Goal: Information Seeking & Learning: Check status

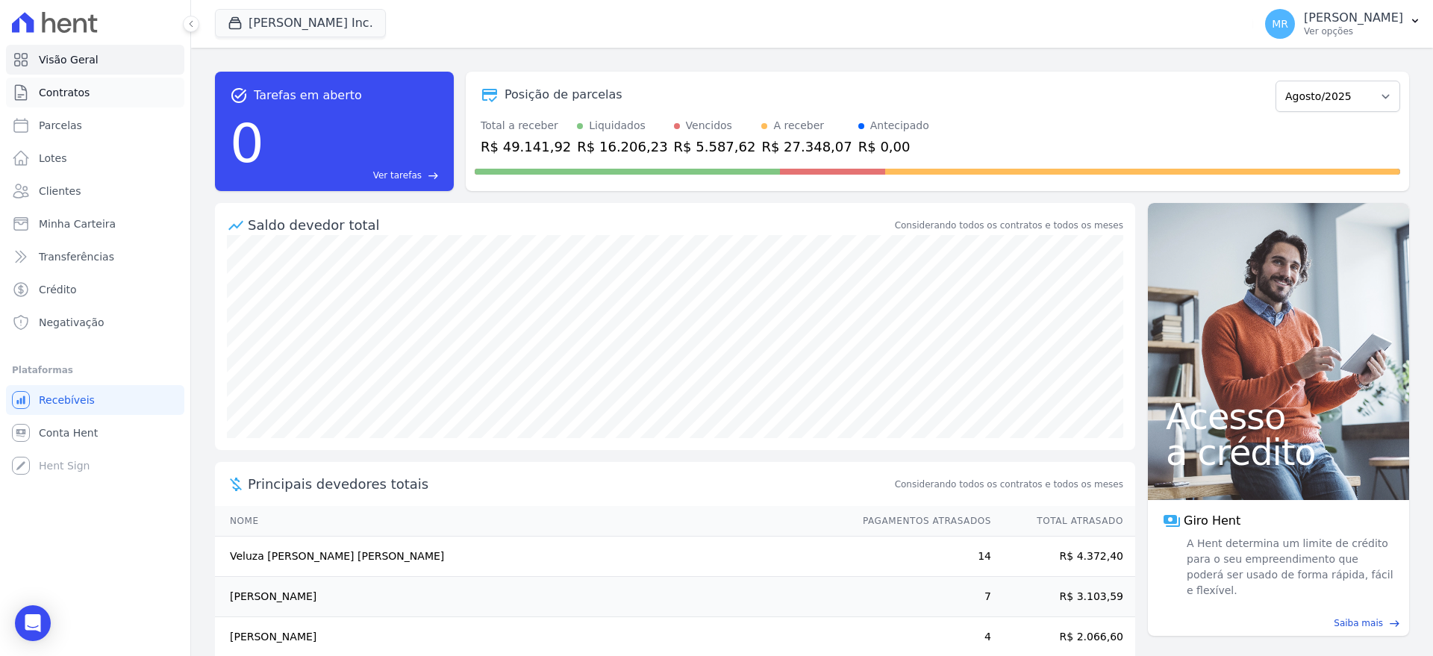
click at [85, 101] on link "Contratos" at bounding box center [95, 93] width 178 height 30
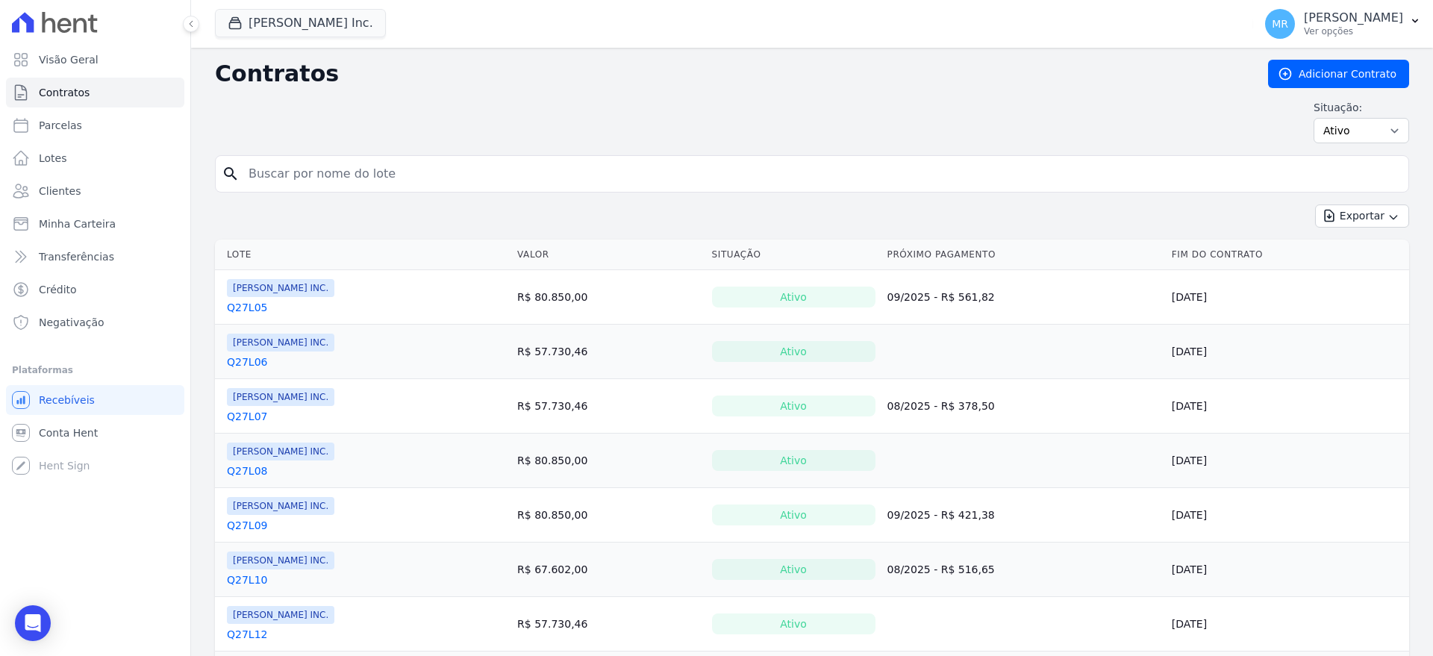
click at [288, 171] on input "search" at bounding box center [821, 174] width 1163 height 30
type input "q28l11"
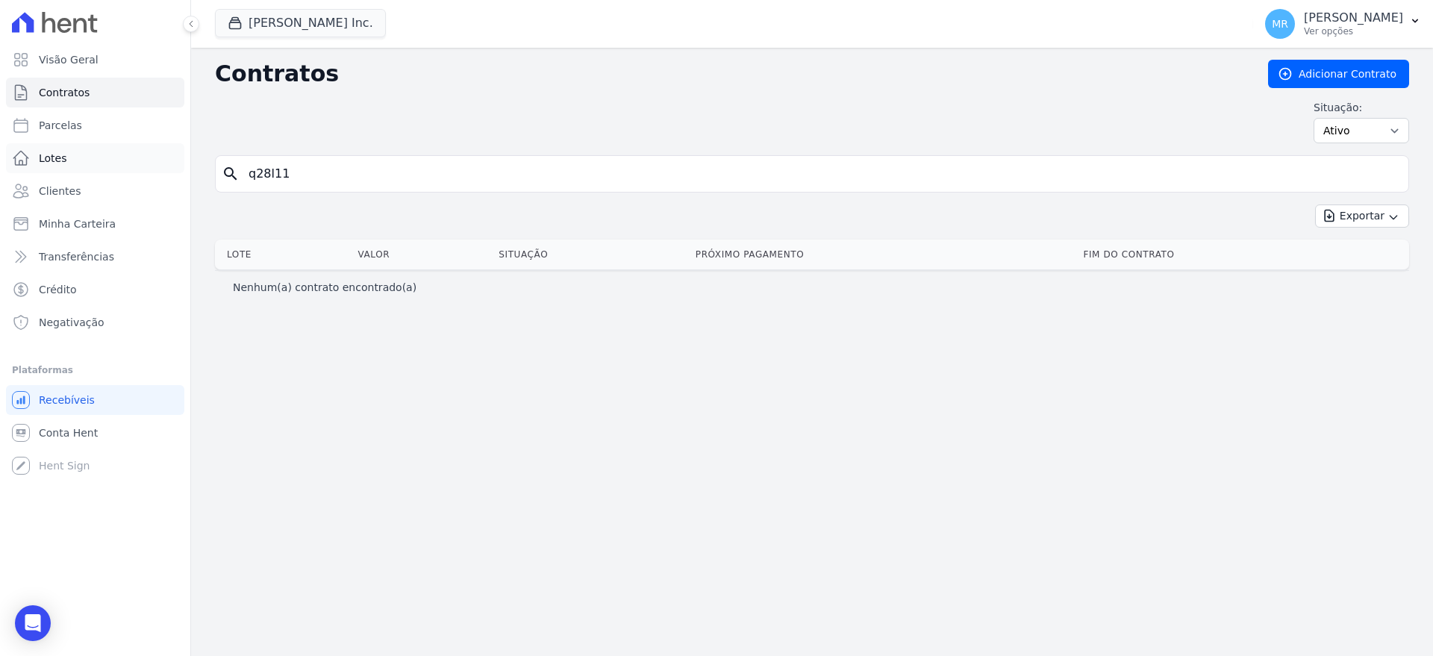
click at [63, 162] on span "Lotes" at bounding box center [53, 158] width 28 height 15
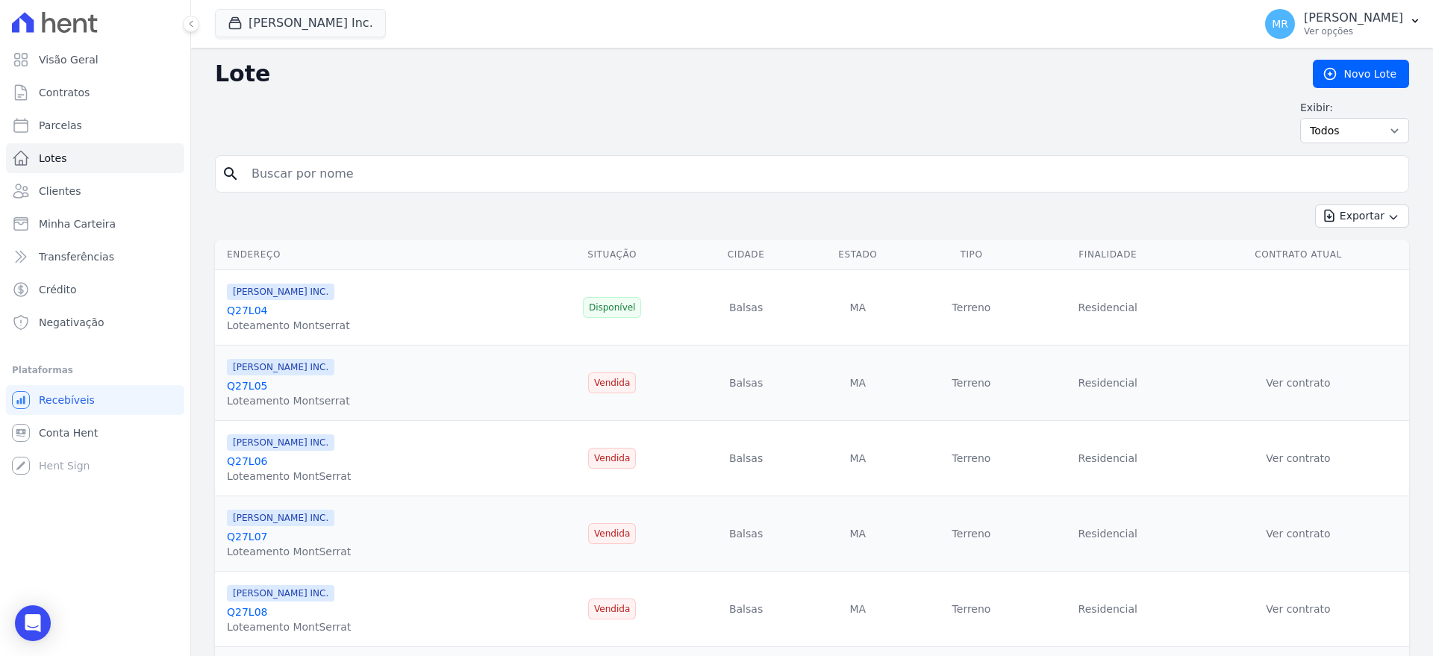
click at [273, 165] on input "search" at bounding box center [823, 174] width 1160 height 30
type input "q28l11"
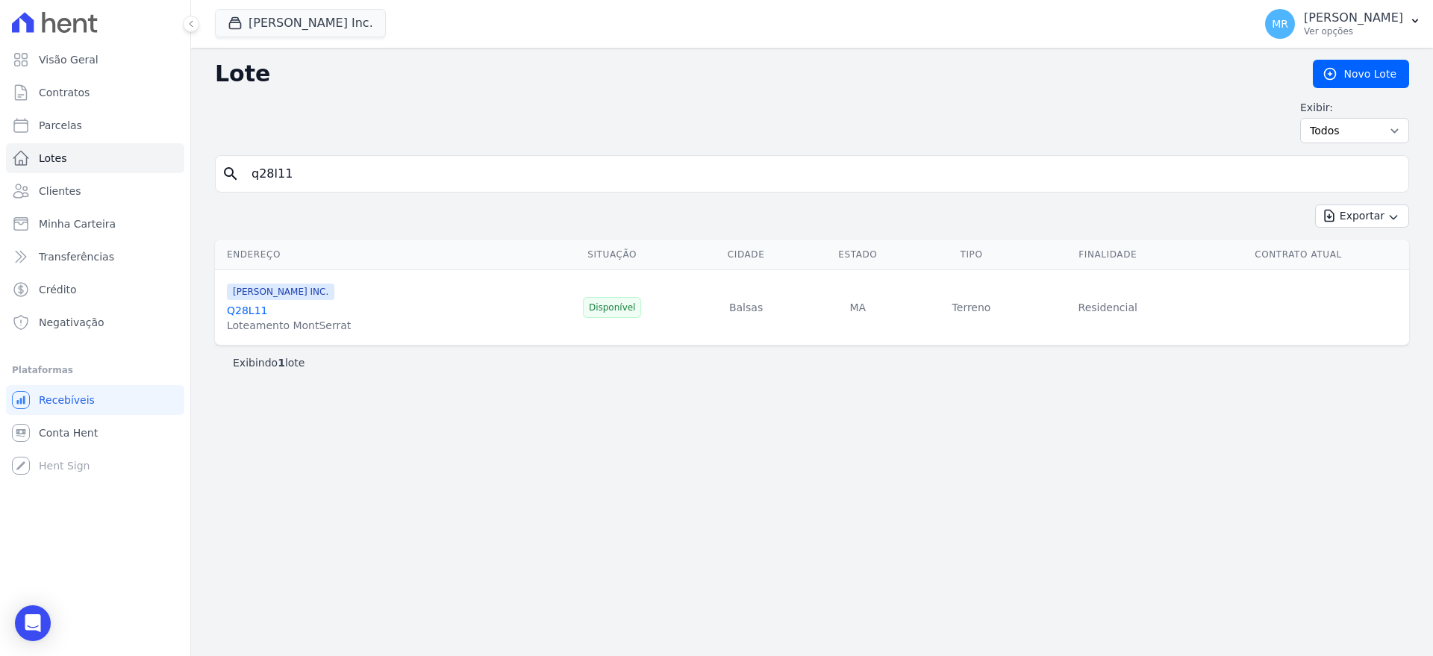
click at [241, 316] on link "Q28L11" at bounding box center [247, 311] width 40 height 12
click at [249, 308] on link "Q28L11" at bounding box center [247, 311] width 40 height 12
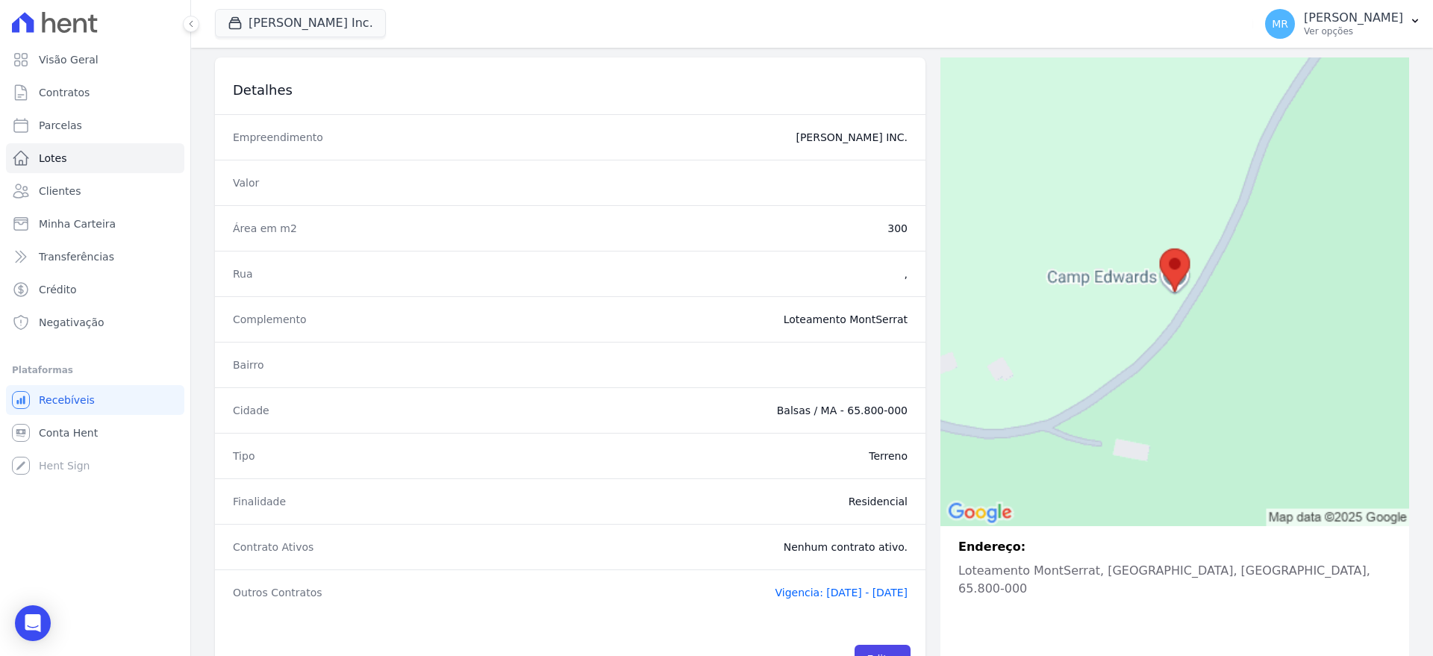
scroll to position [150, 0]
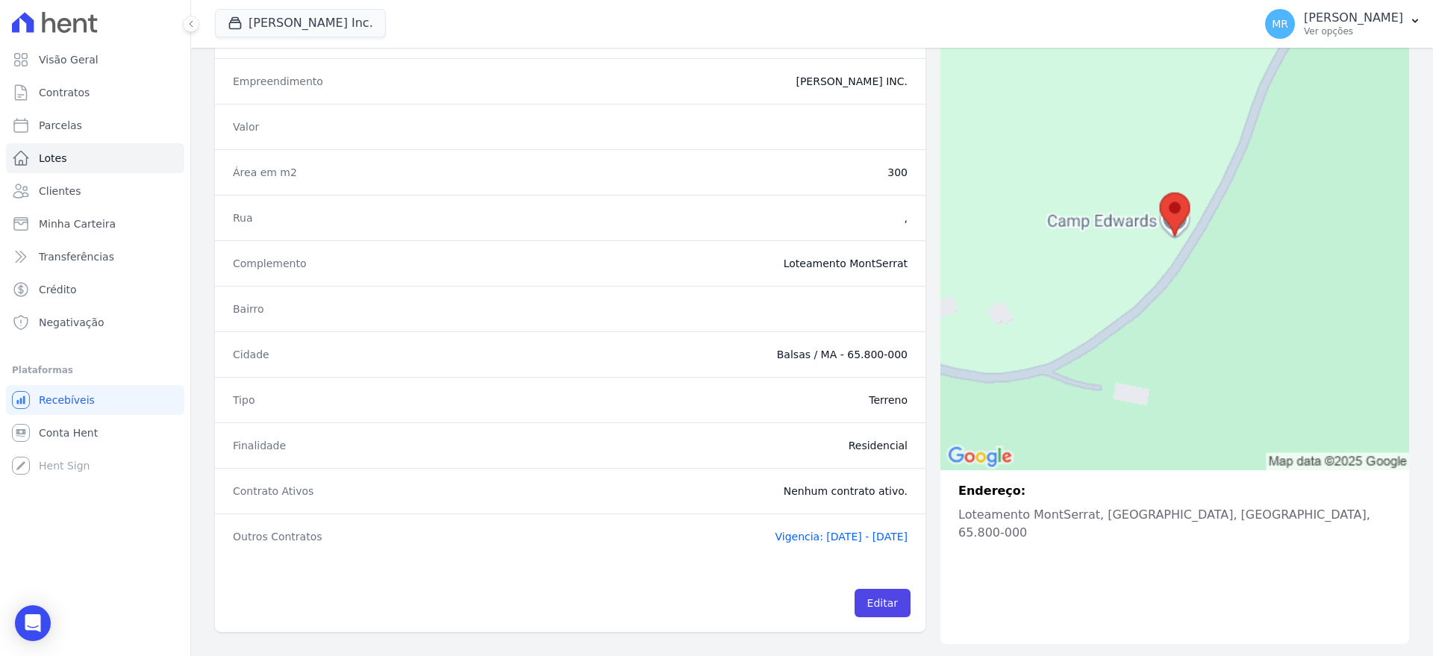
click at [831, 534] on span "Vigencia: [DATE] - [DATE]" at bounding box center [841, 537] width 133 height 12
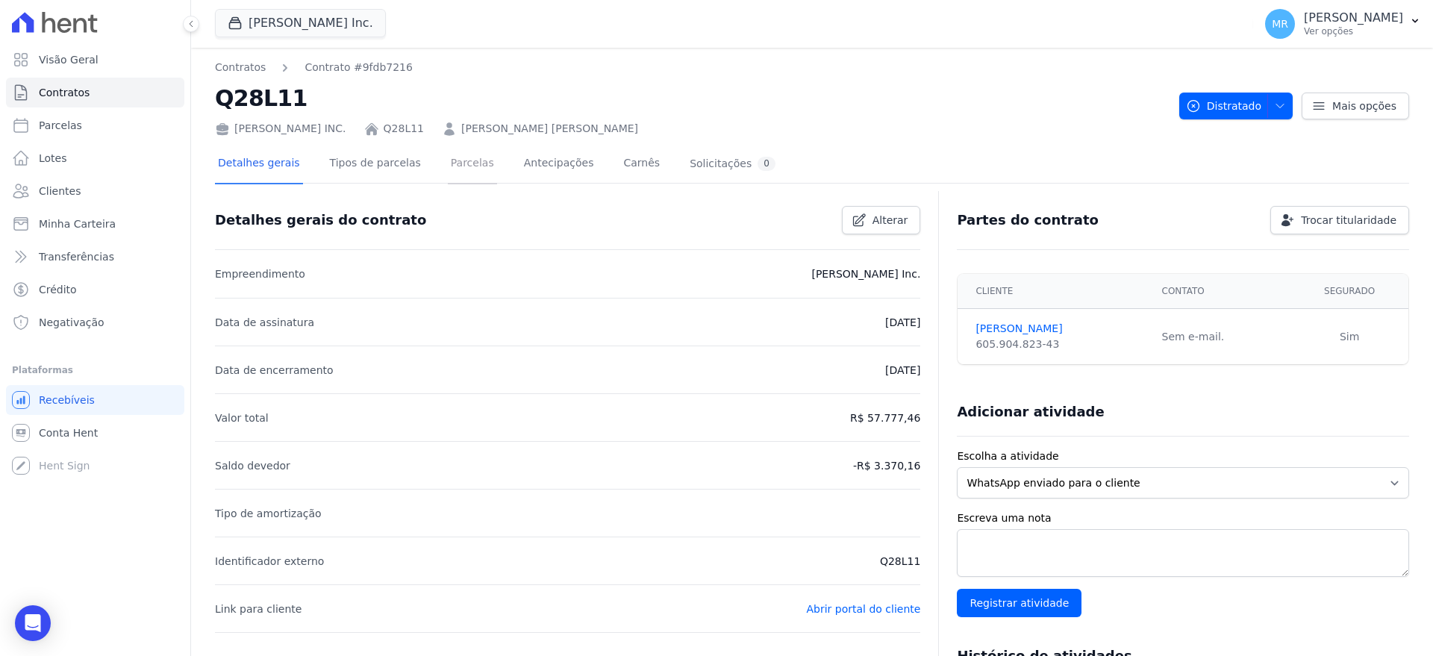
click at [453, 179] on link "Parcelas" at bounding box center [472, 165] width 49 height 40
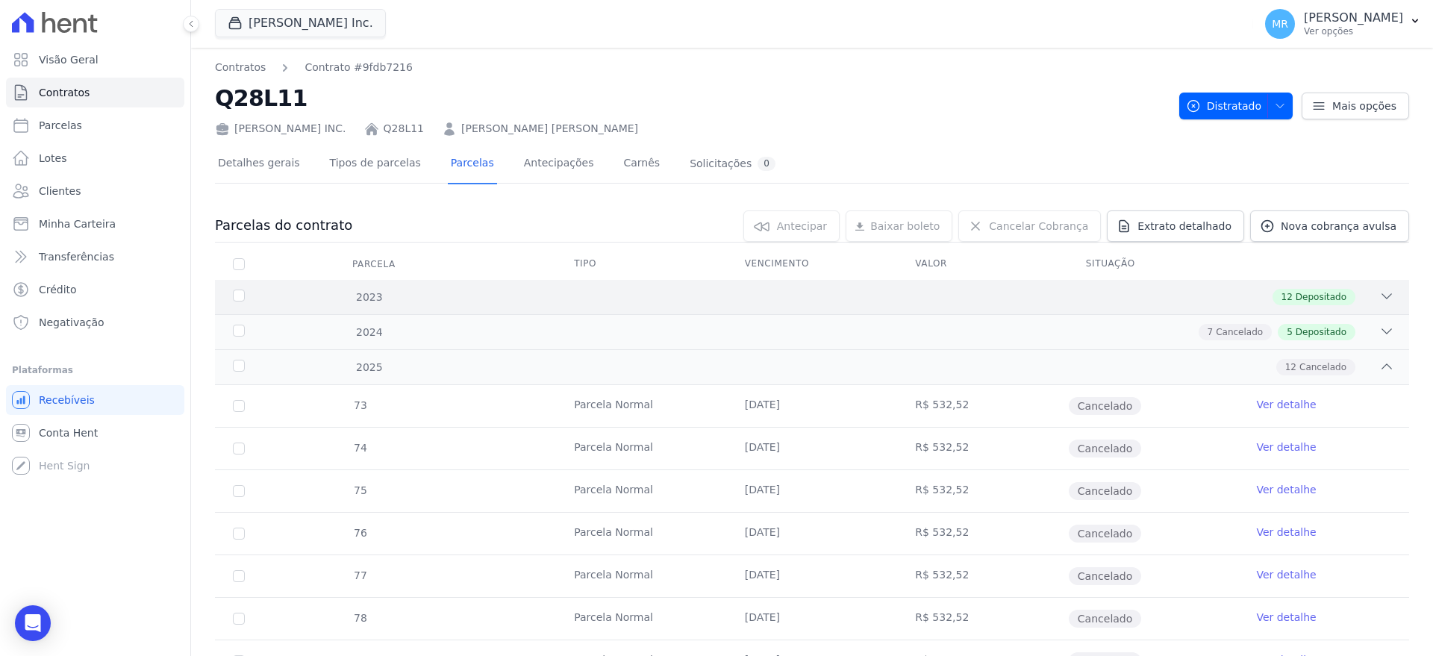
click at [1391, 299] on icon at bounding box center [1386, 296] width 15 height 15
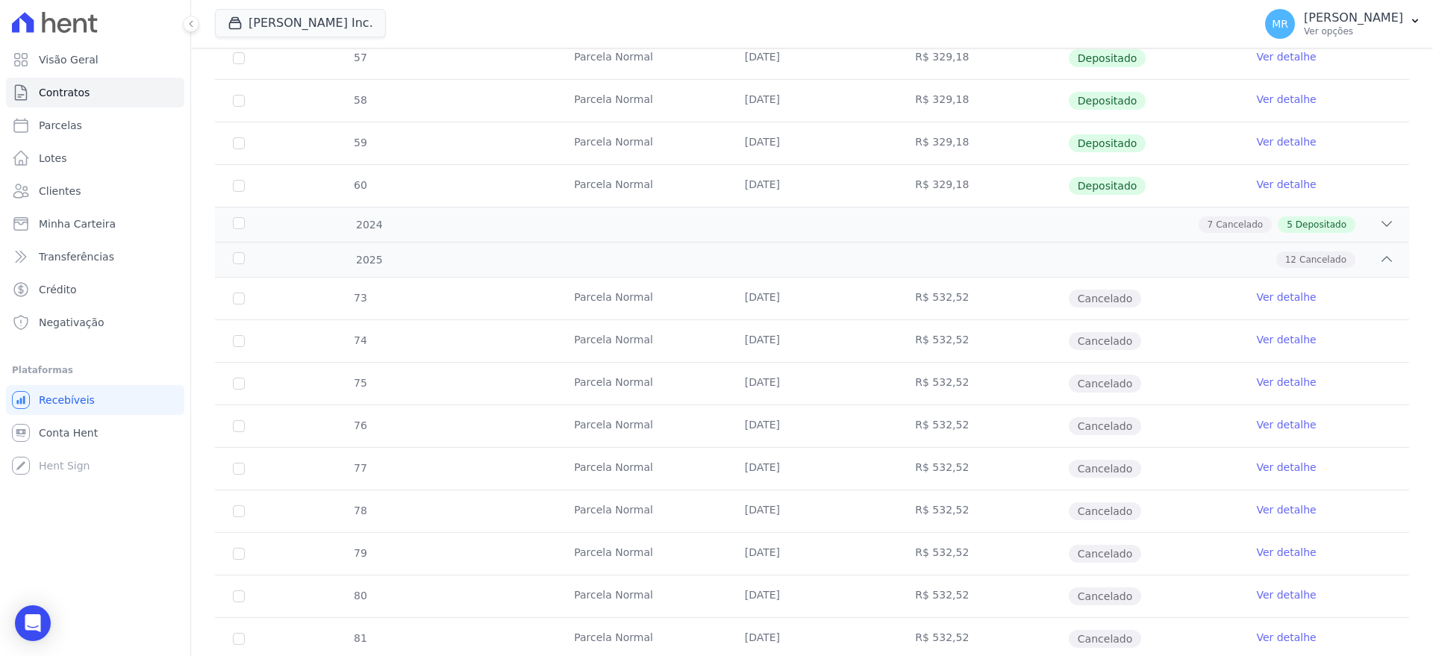
scroll to position [602, 0]
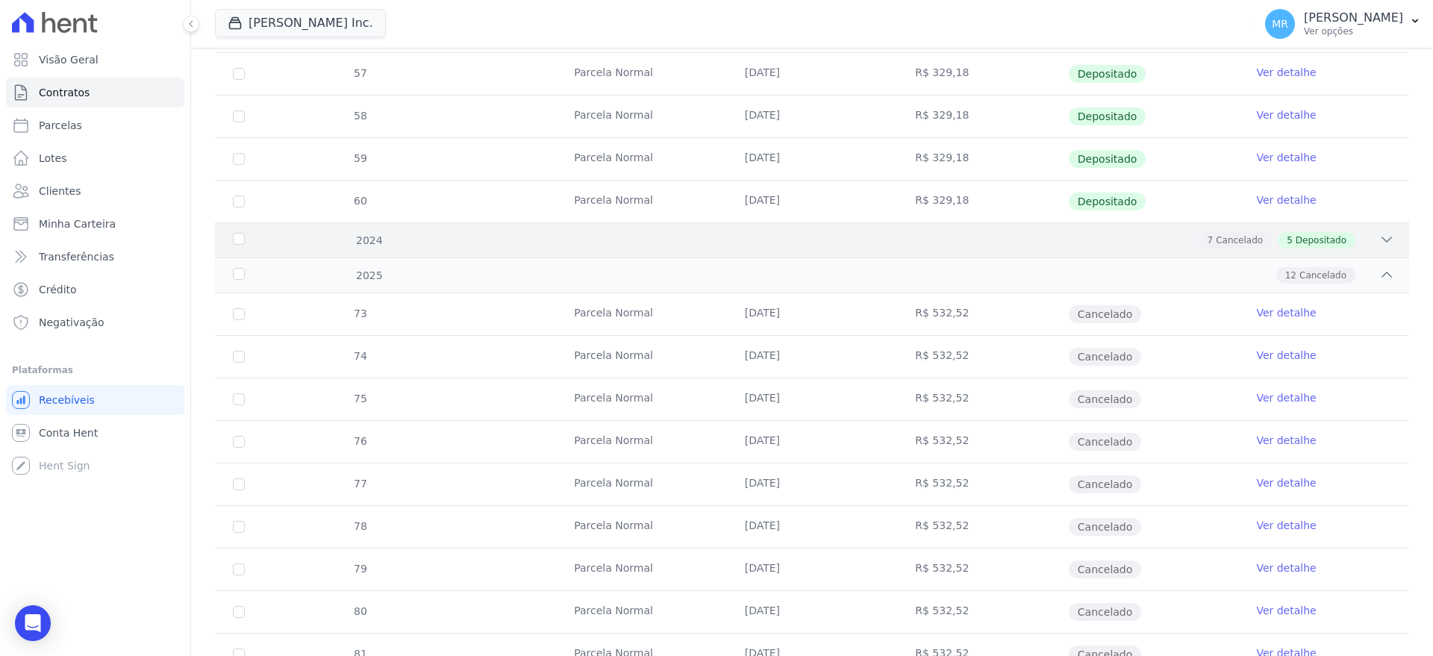
click at [1387, 243] on icon at bounding box center [1386, 239] width 15 height 15
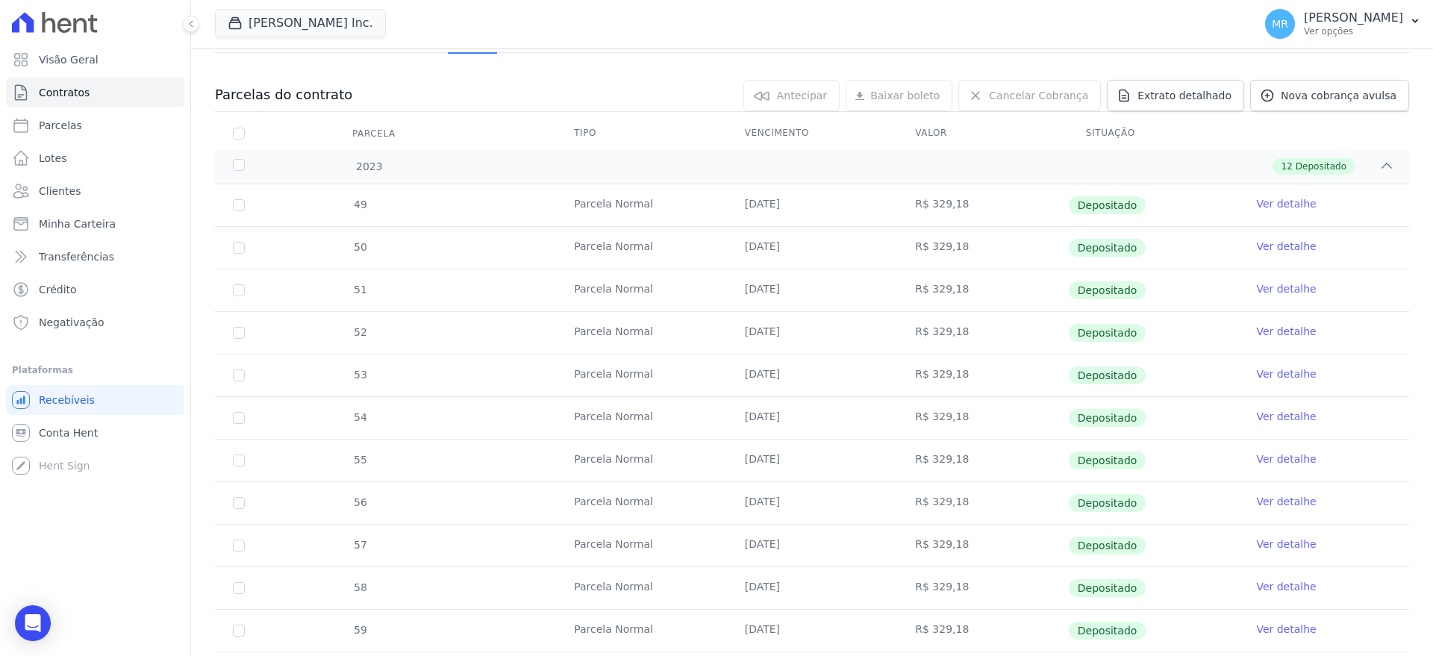
scroll to position [0, 0]
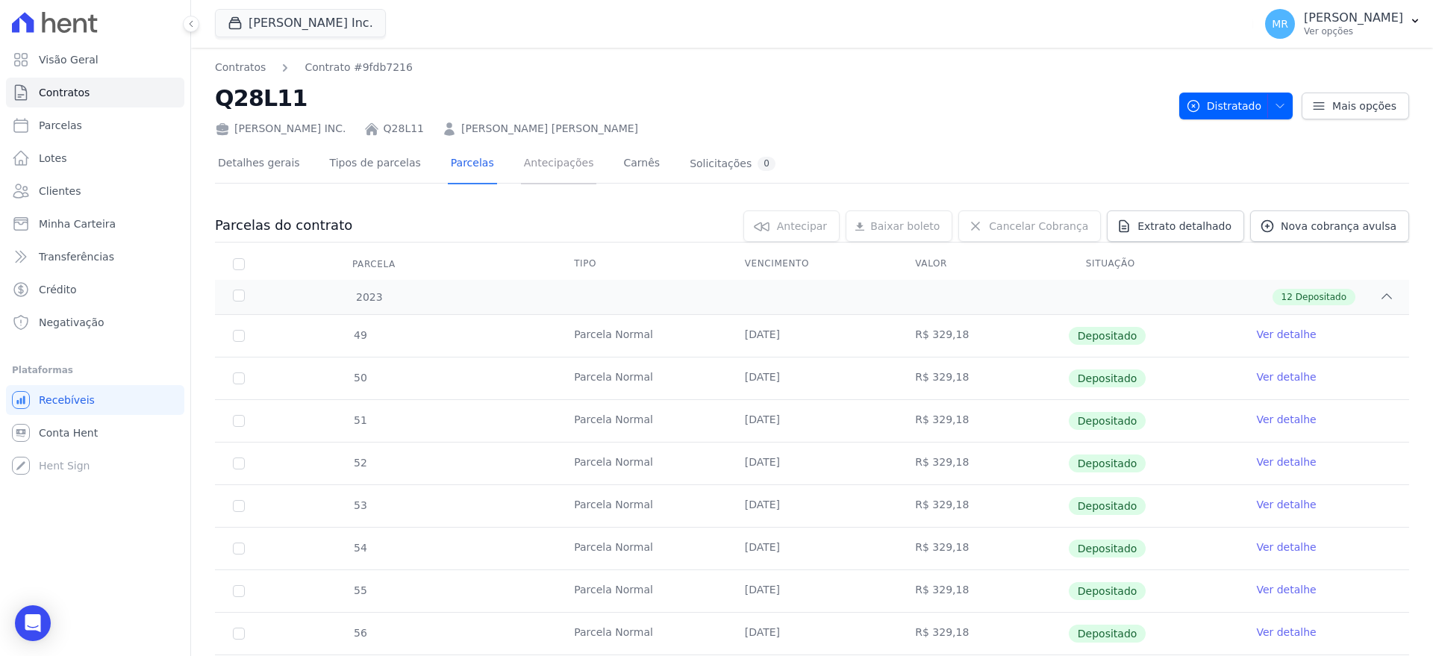
click at [521, 166] on link "Antecipações" at bounding box center [559, 165] width 76 height 40
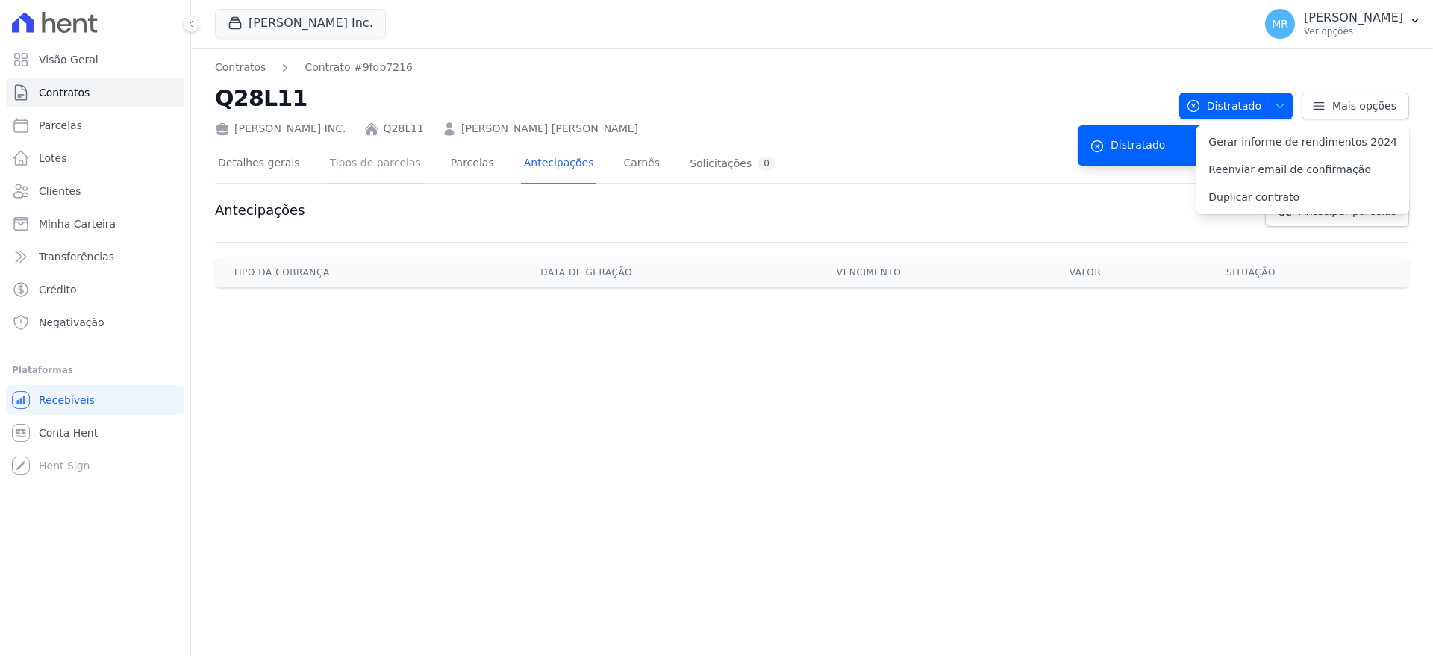
click at [369, 166] on link "Tipos de parcelas" at bounding box center [375, 165] width 97 height 40
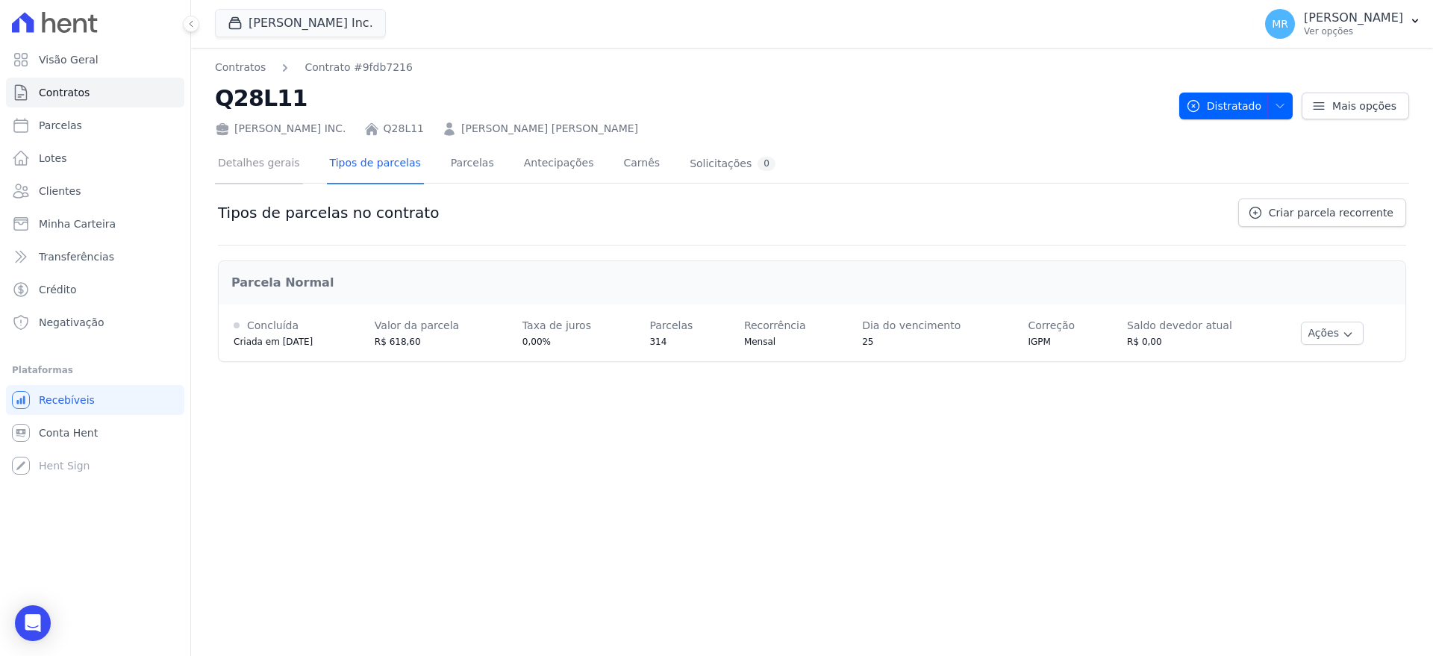
click at [255, 172] on link "Detalhes gerais" at bounding box center [259, 165] width 88 height 40
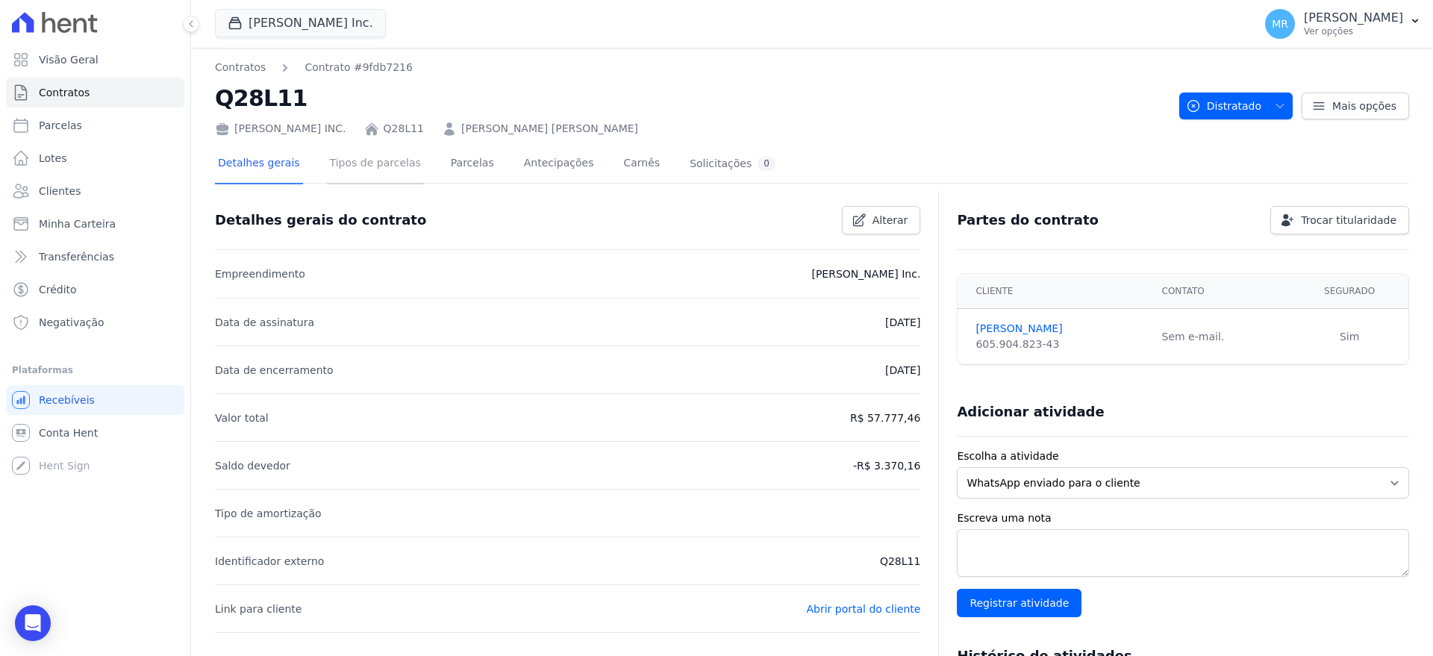
click at [357, 168] on link "Tipos de parcelas" at bounding box center [375, 165] width 97 height 40
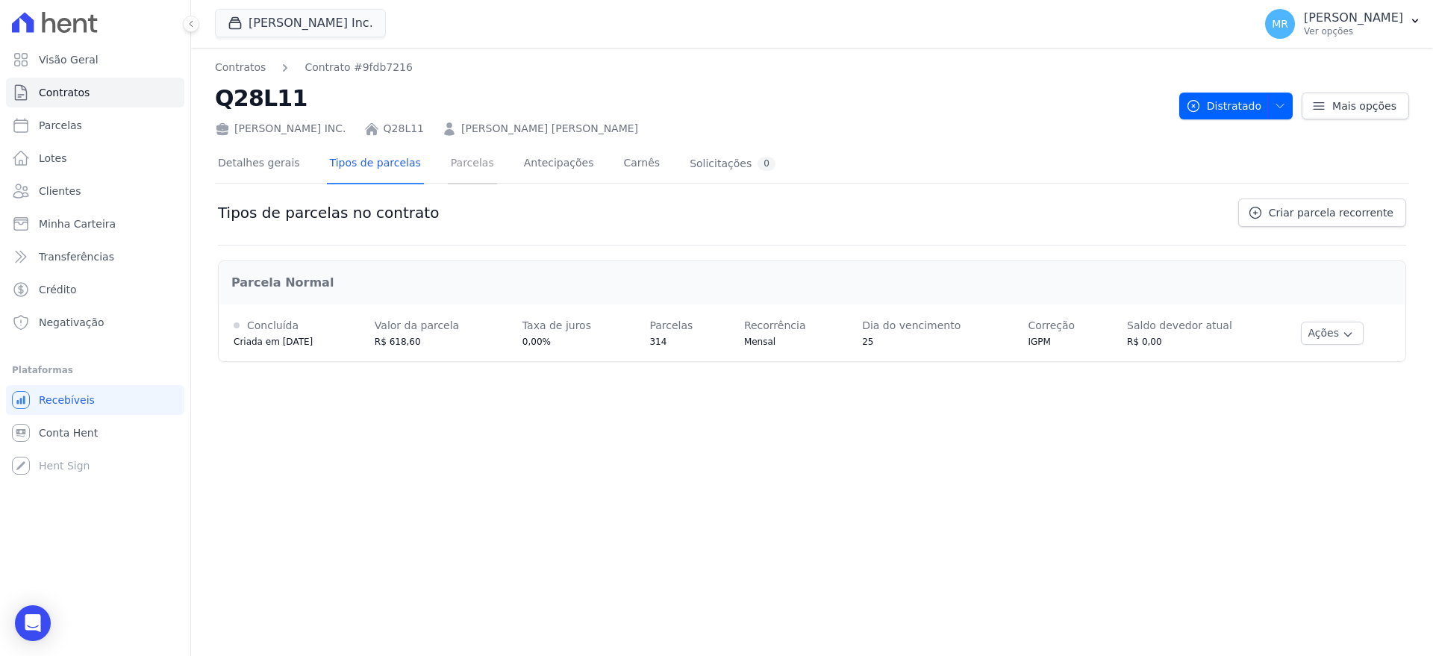
click at [448, 164] on link "Parcelas" at bounding box center [472, 165] width 49 height 40
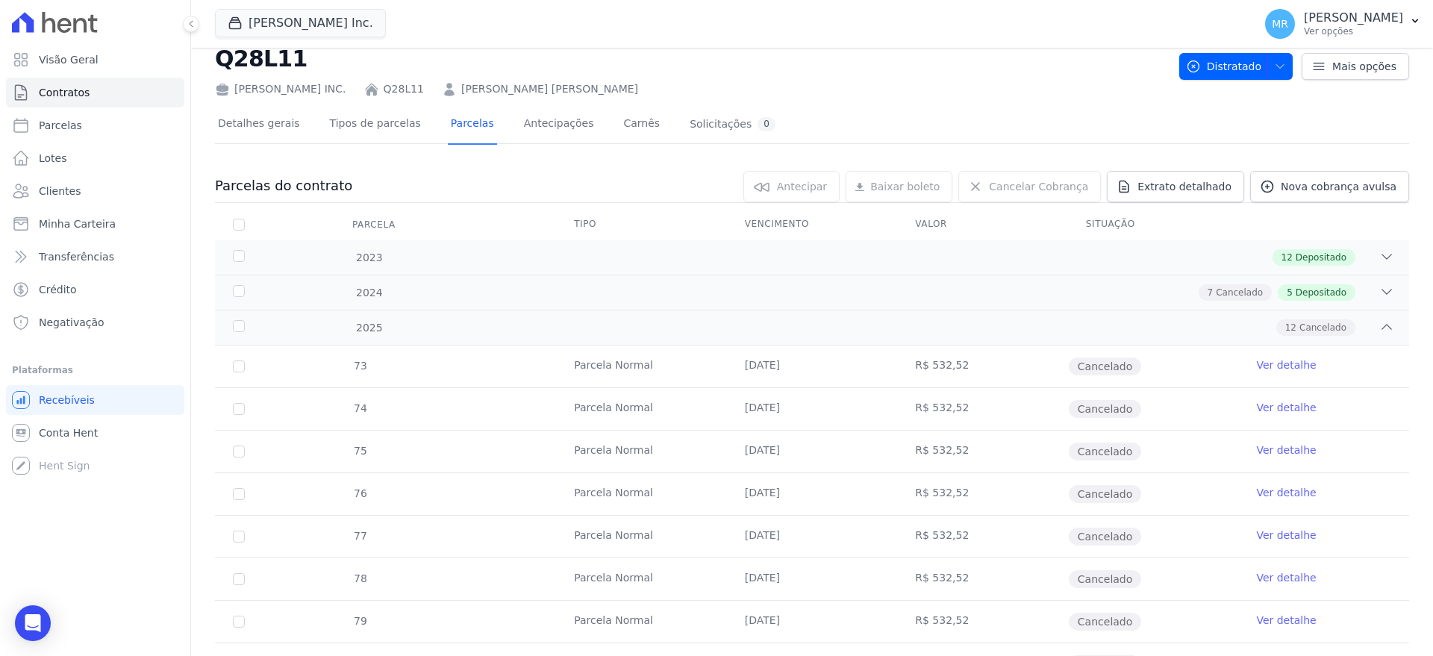
scroll to position [63, 0]
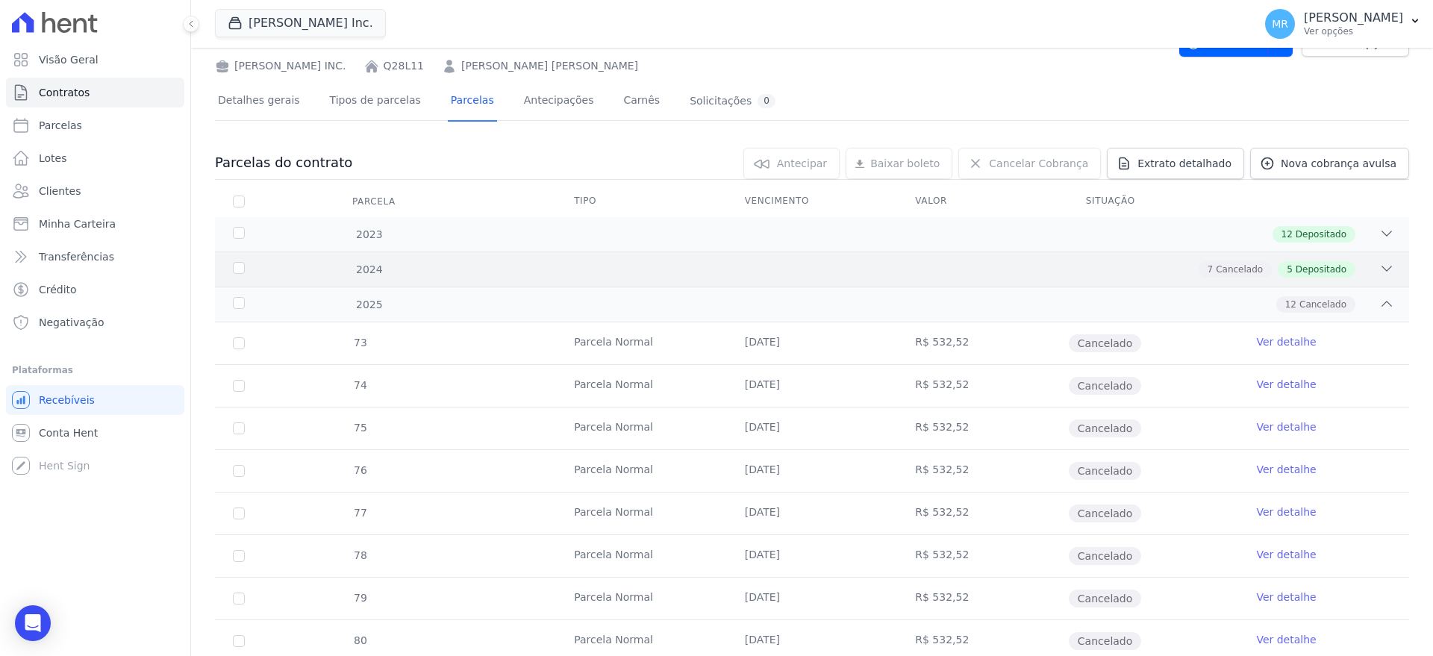
click at [1382, 268] on icon at bounding box center [1386, 268] width 15 height 15
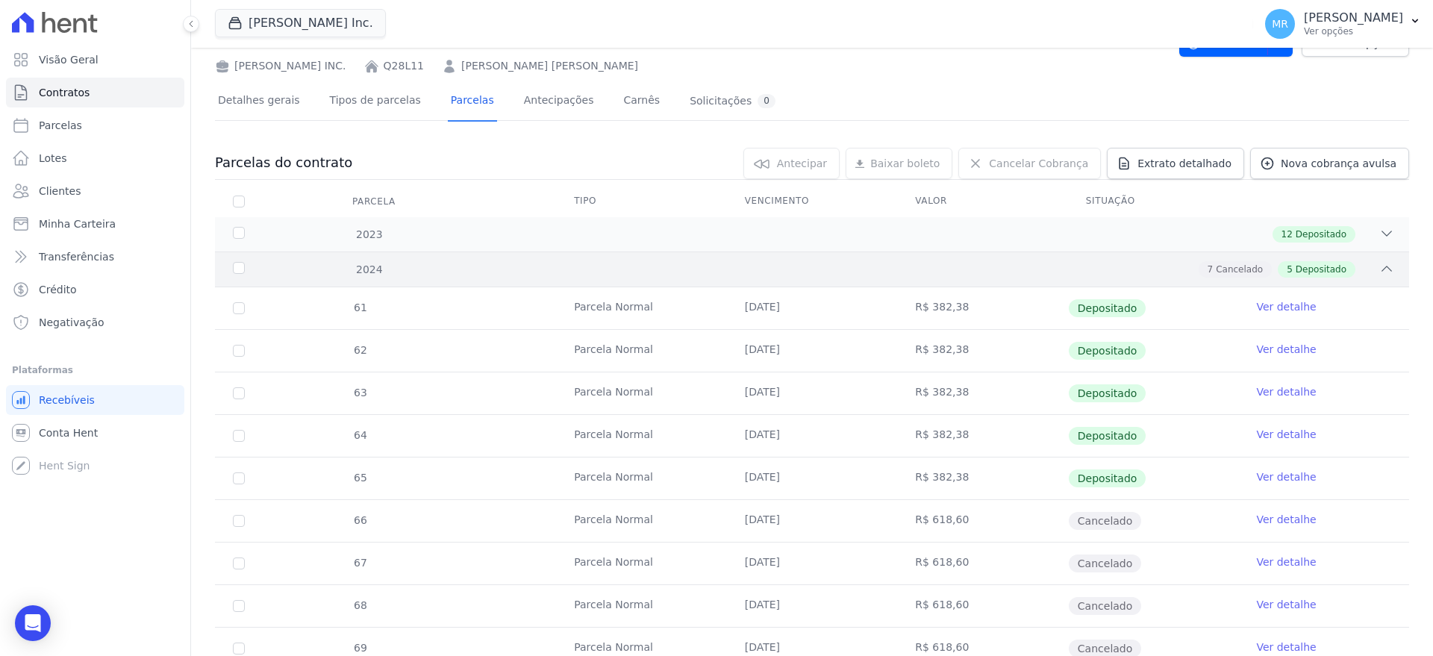
click at [1383, 270] on icon at bounding box center [1387, 268] width 10 height 4
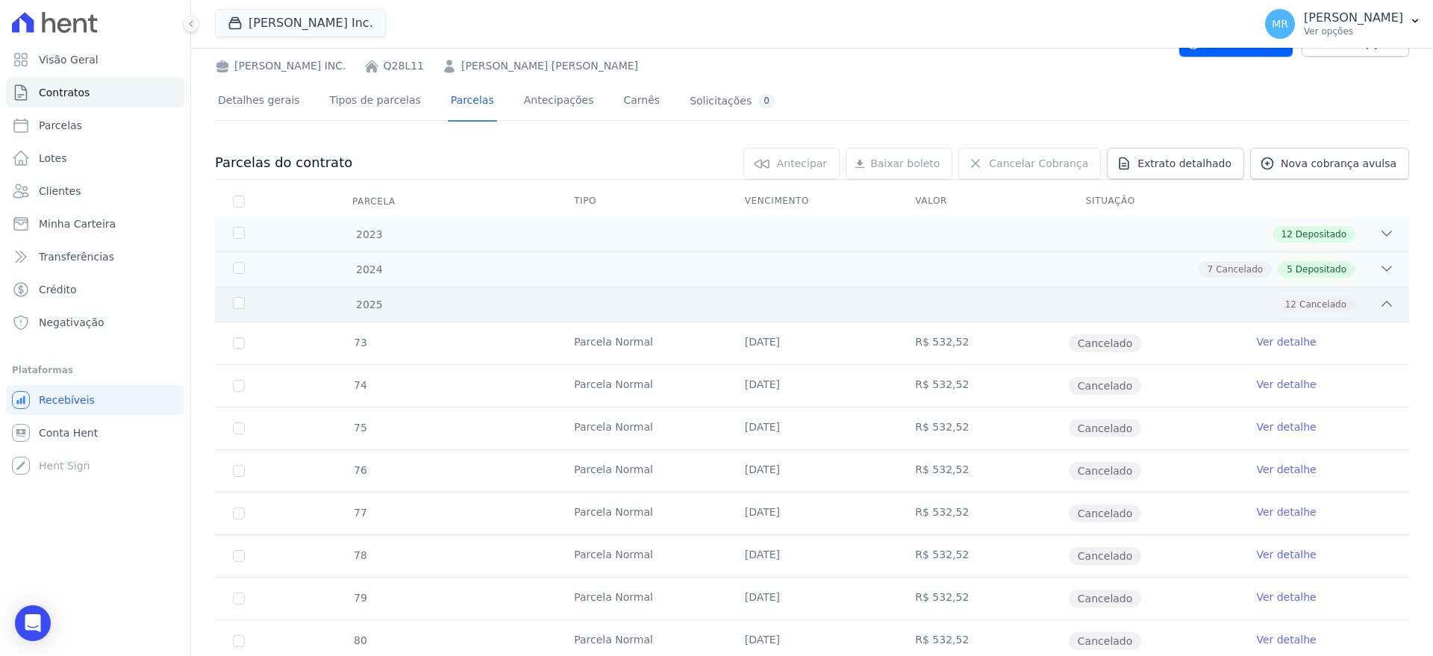
click at [1387, 305] on icon at bounding box center [1386, 303] width 15 height 15
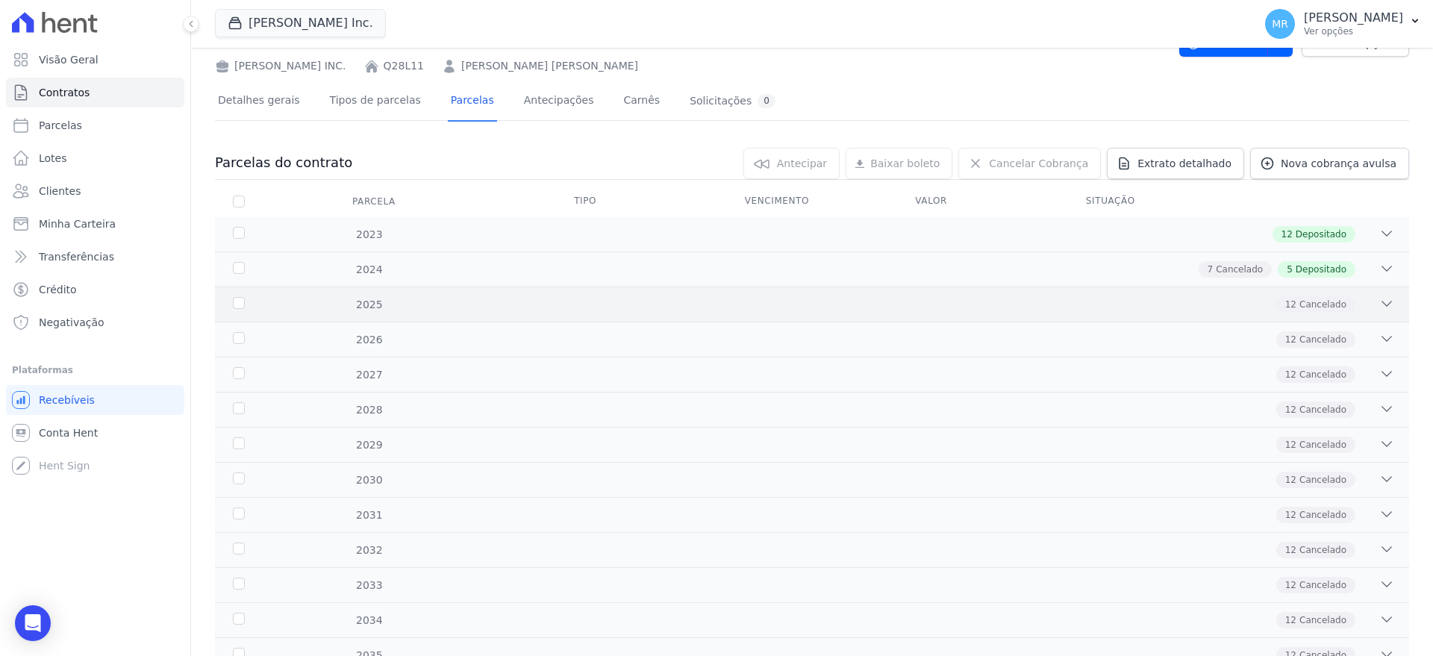
click at [1385, 303] on icon at bounding box center [1386, 303] width 15 height 15
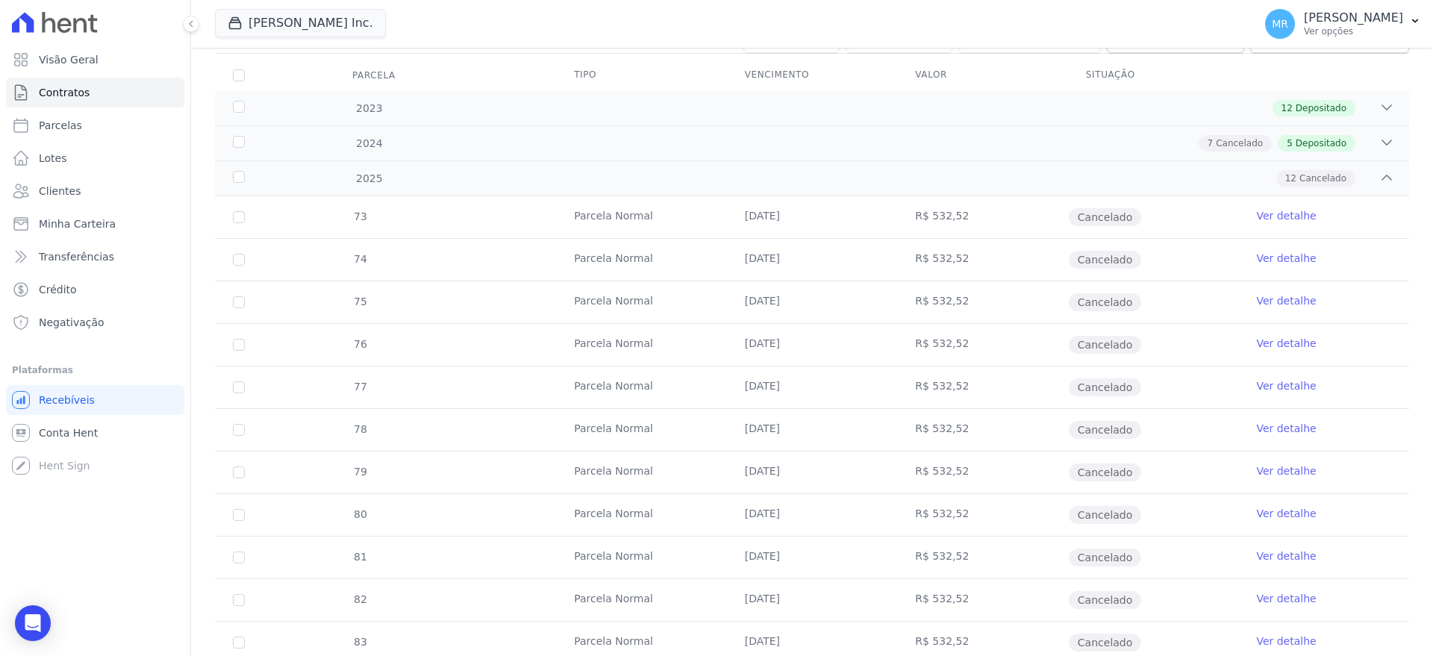
scroll to position [185, 0]
click at [1384, 140] on icon at bounding box center [1386, 146] width 15 height 15
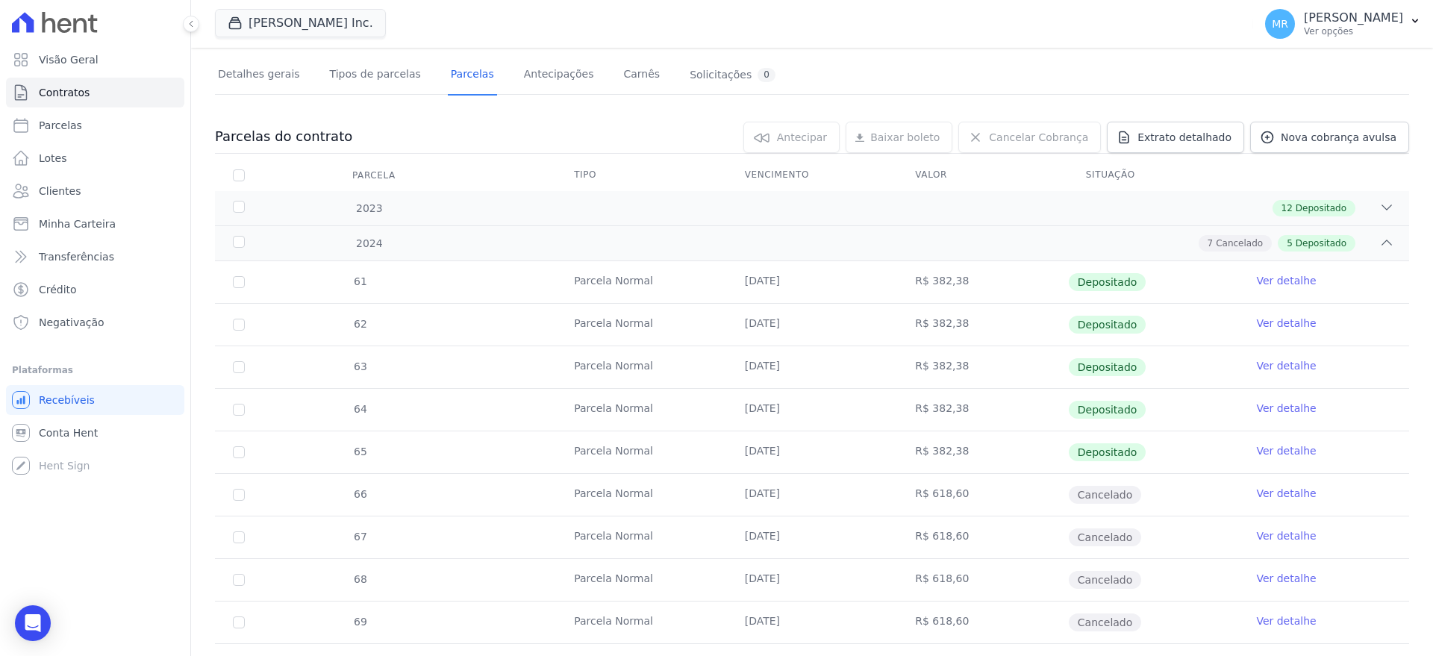
scroll to position [63, 0]
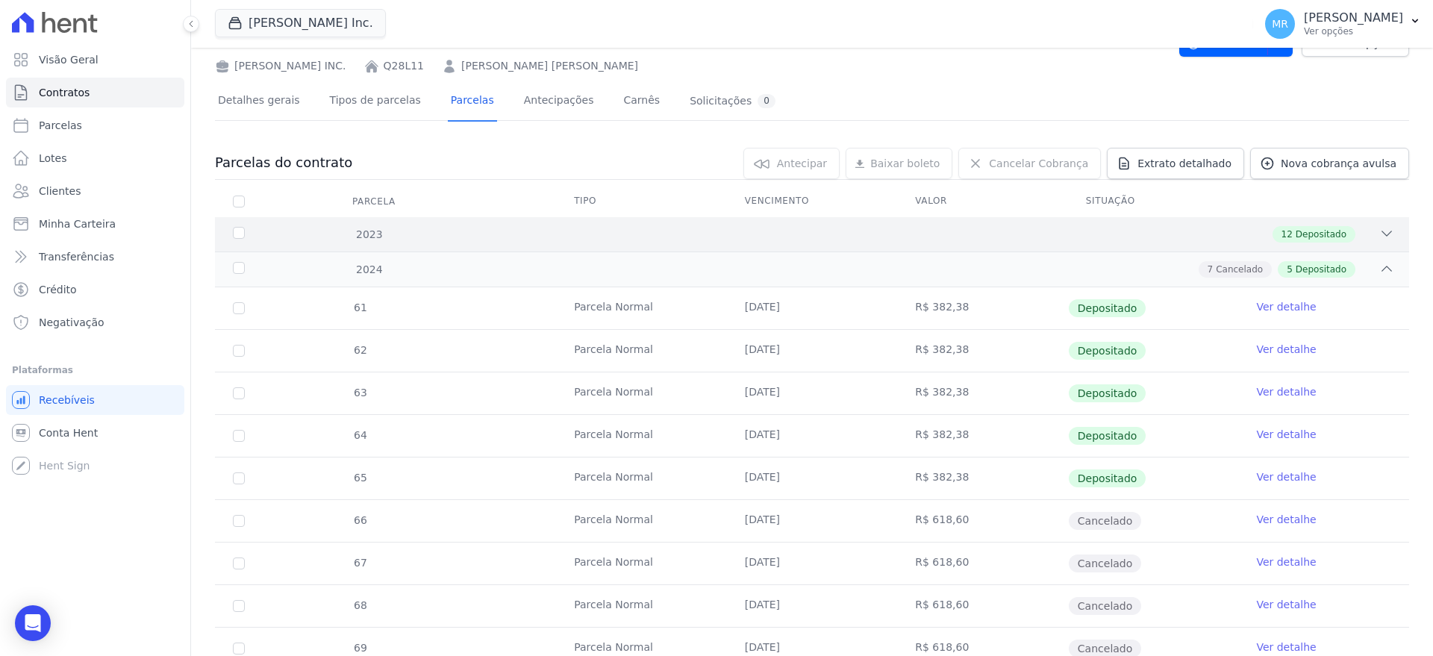
click at [1384, 232] on icon at bounding box center [1386, 233] width 15 height 15
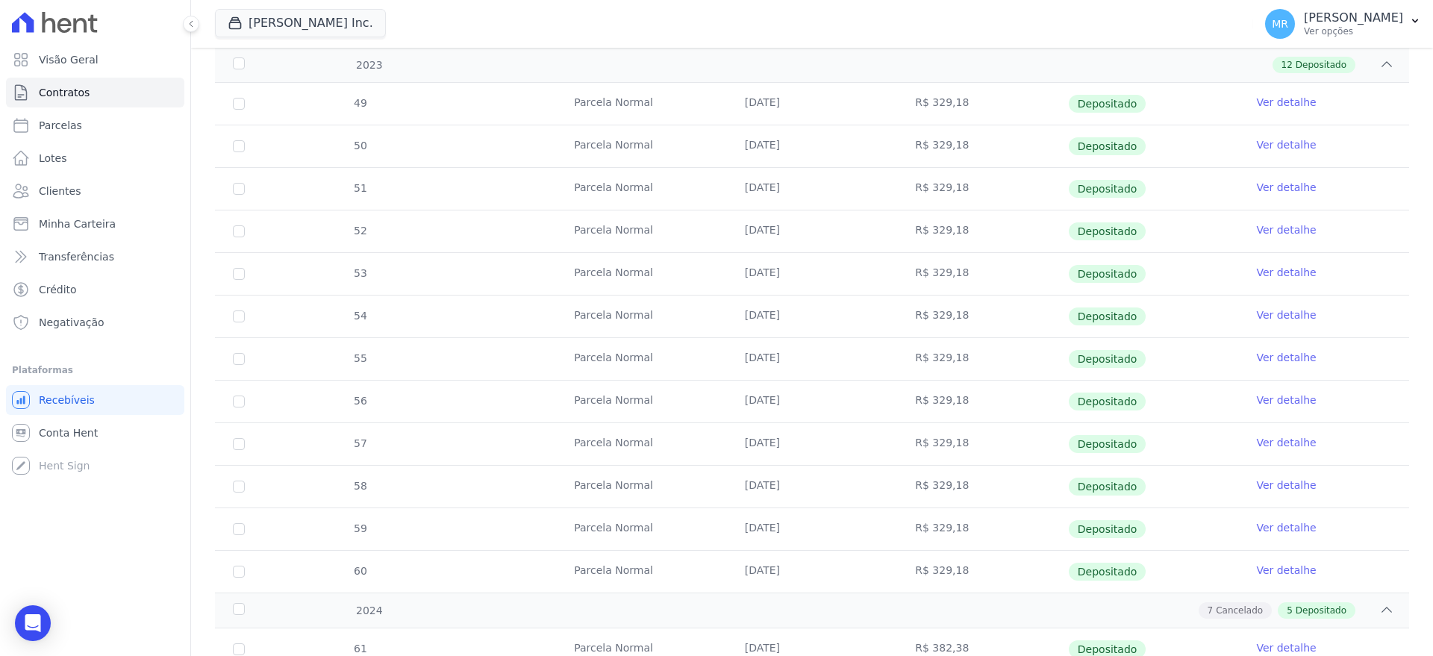
scroll to position [0, 0]
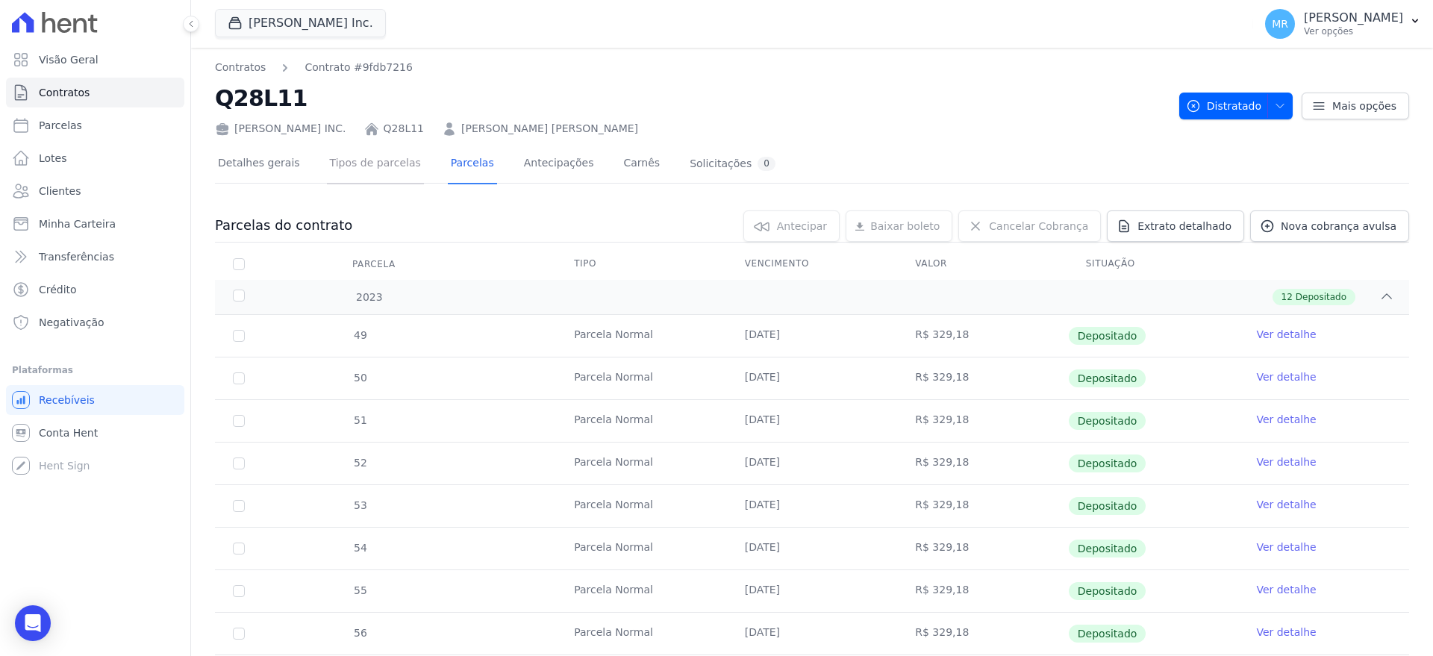
click at [367, 163] on link "Tipos de parcelas" at bounding box center [375, 165] width 97 height 40
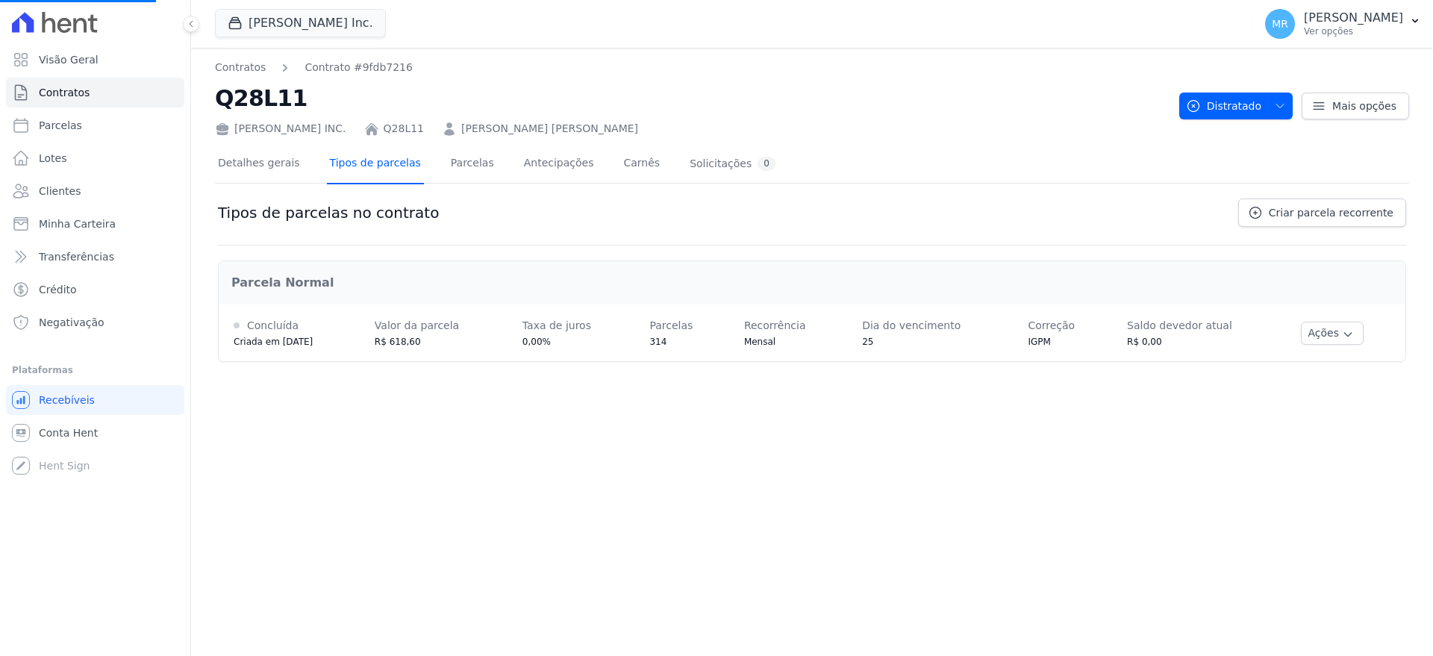
click at [363, 170] on link "Tipos de parcelas" at bounding box center [375, 165] width 97 height 40
click at [461, 168] on link "Parcelas" at bounding box center [472, 165] width 49 height 40
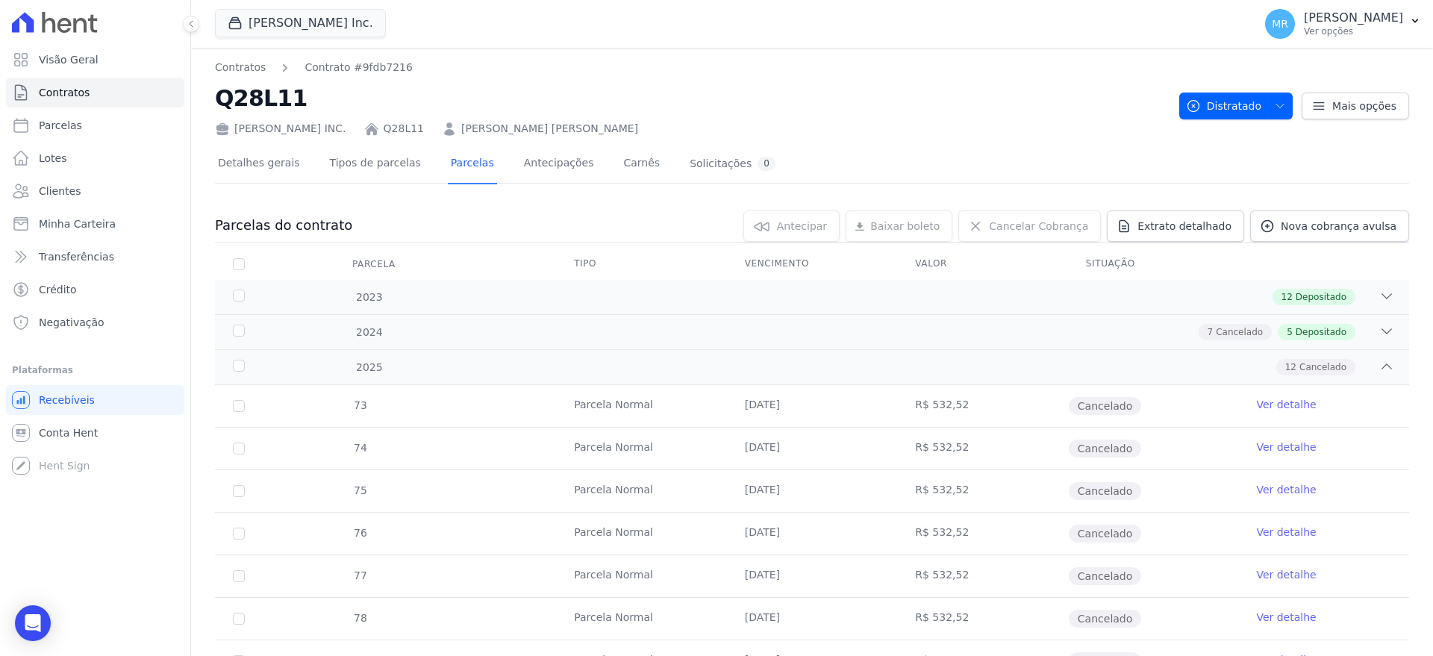
drag, startPoint x: 1429, startPoint y: 143, endPoint x: 1431, endPoint y: 249, distance: 106.0
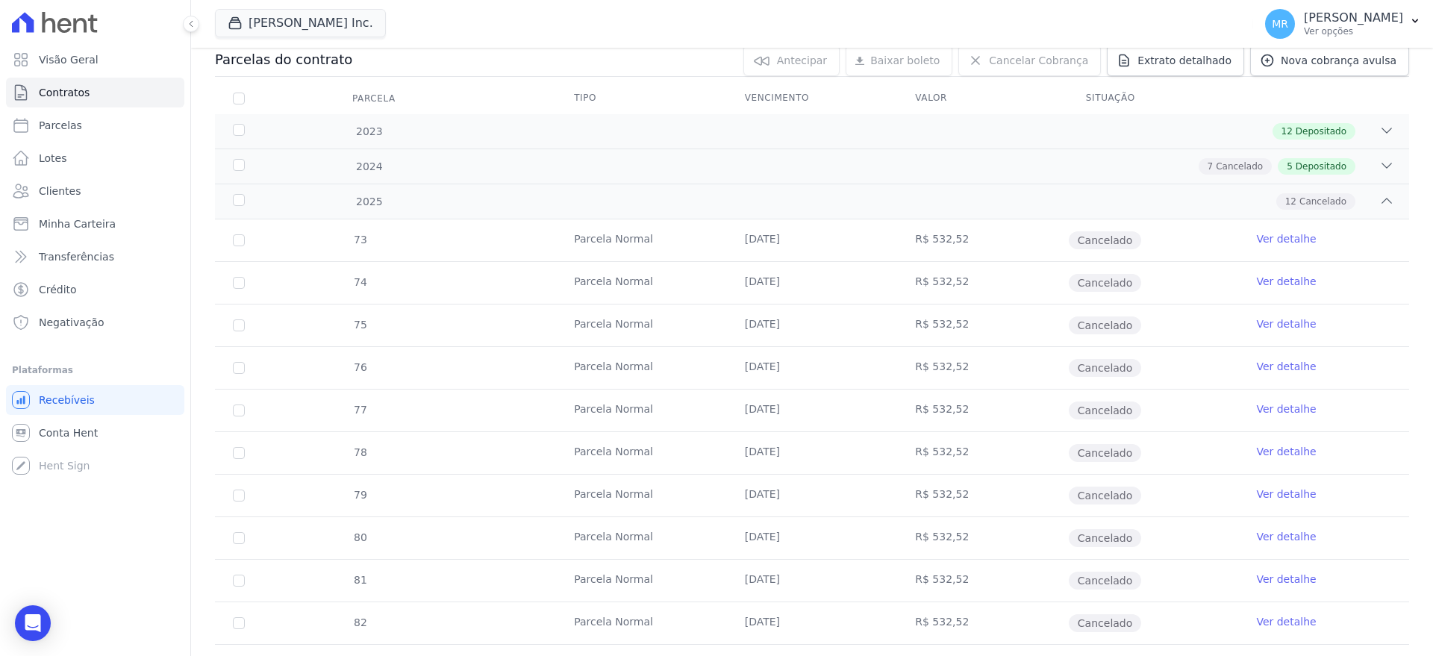
scroll to position [124, 0]
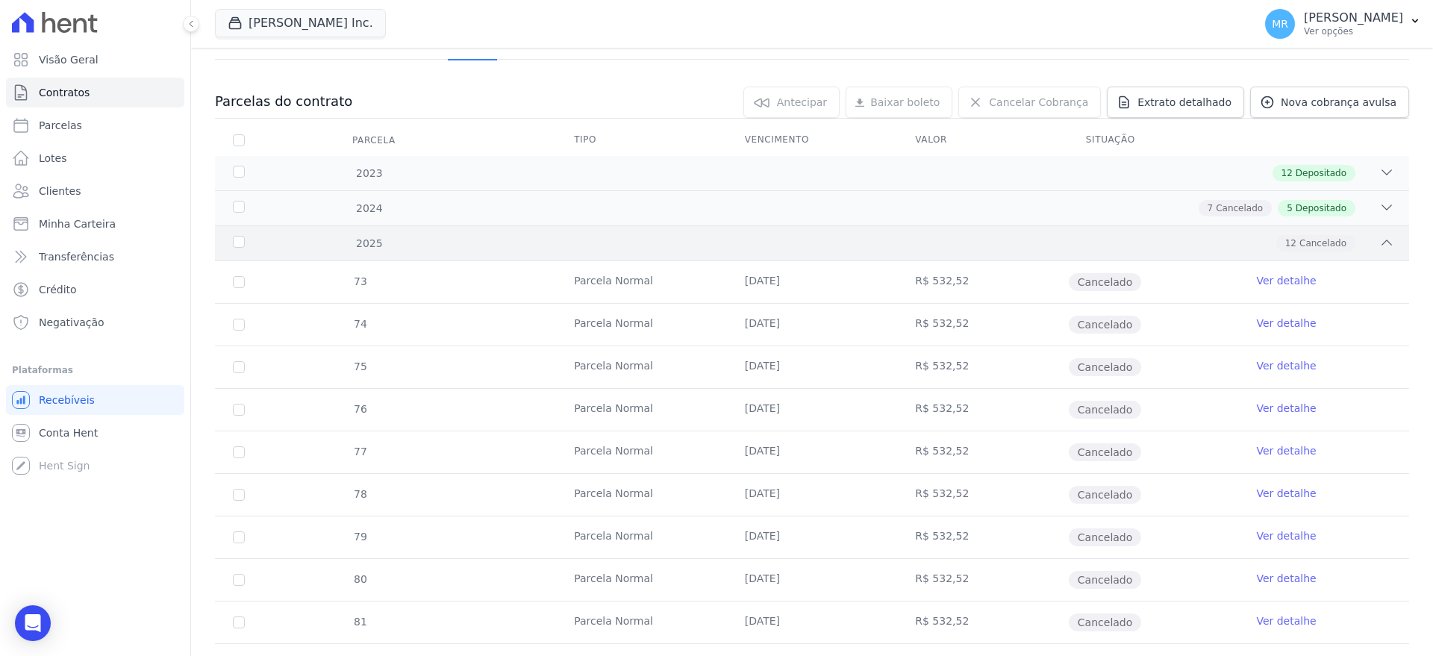
click at [1380, 246] on icon at bounding box center [1386, 242] width 15 height 15
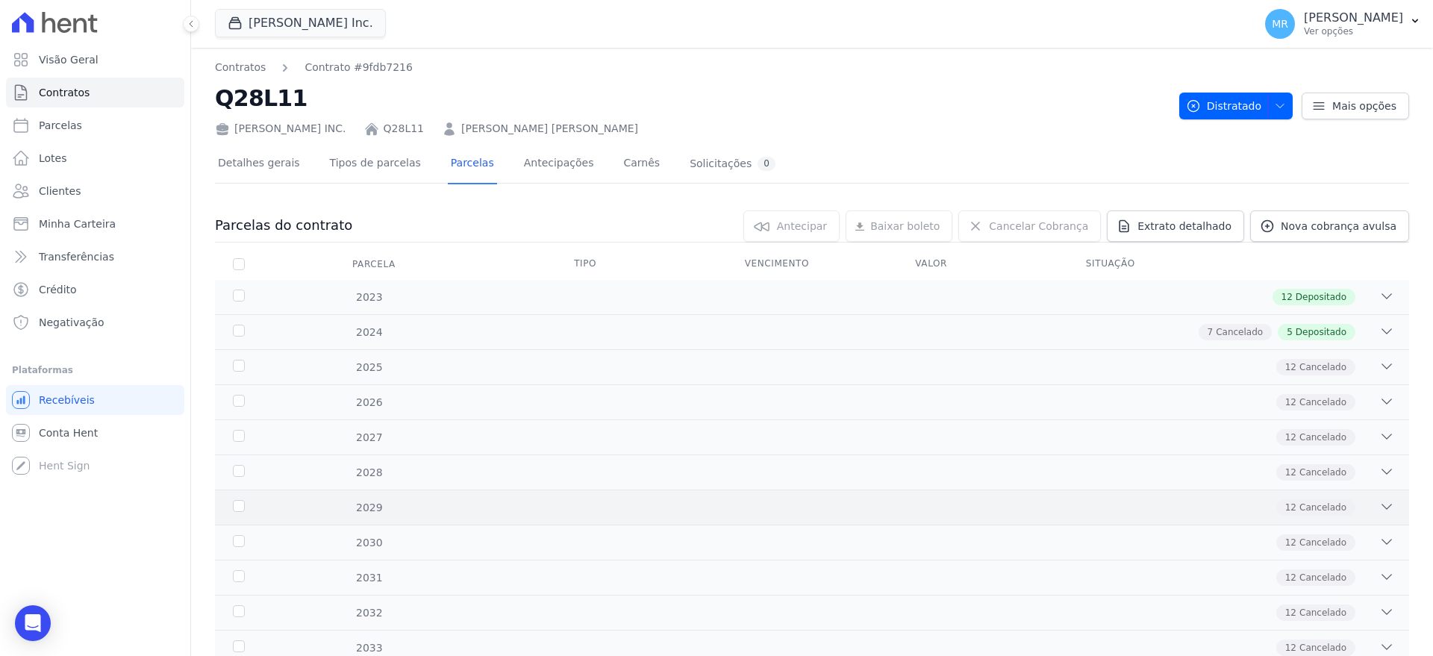
scroll to position [475, 0]
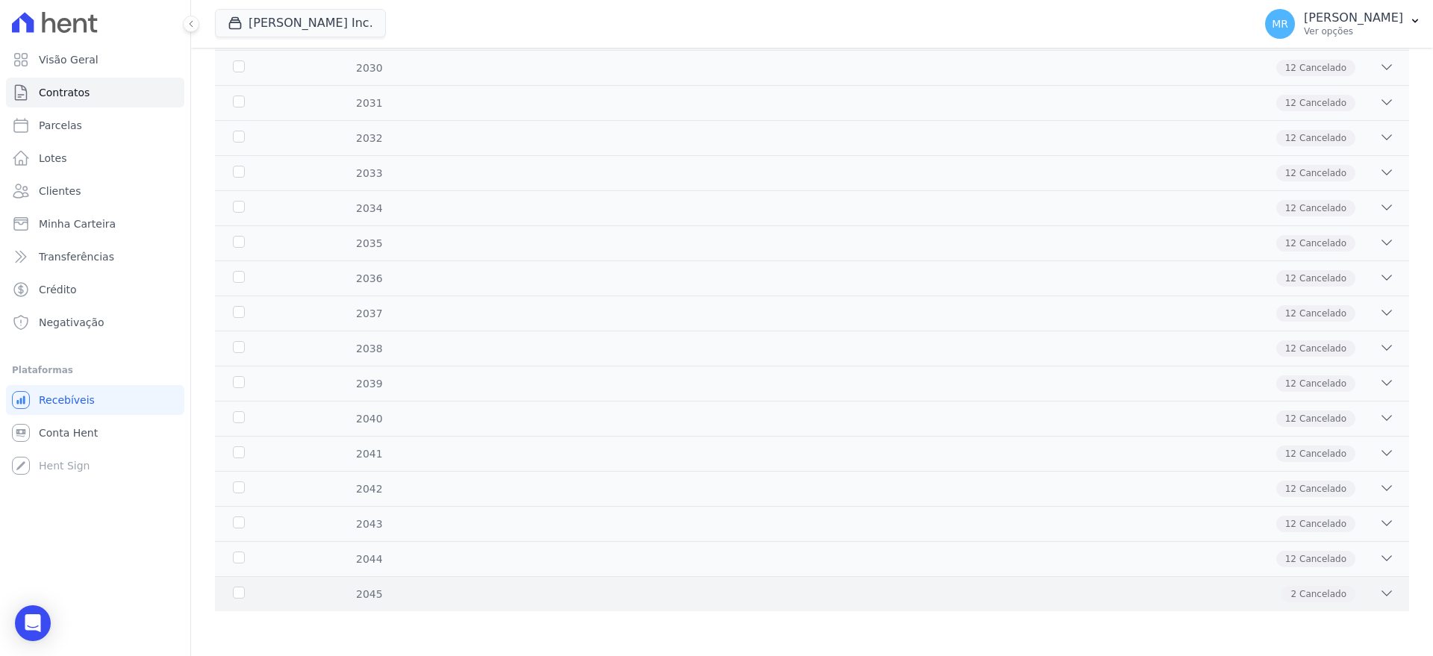
click at [1386, 591] on icon at bounding box center [1386, 593] width 15 height 15
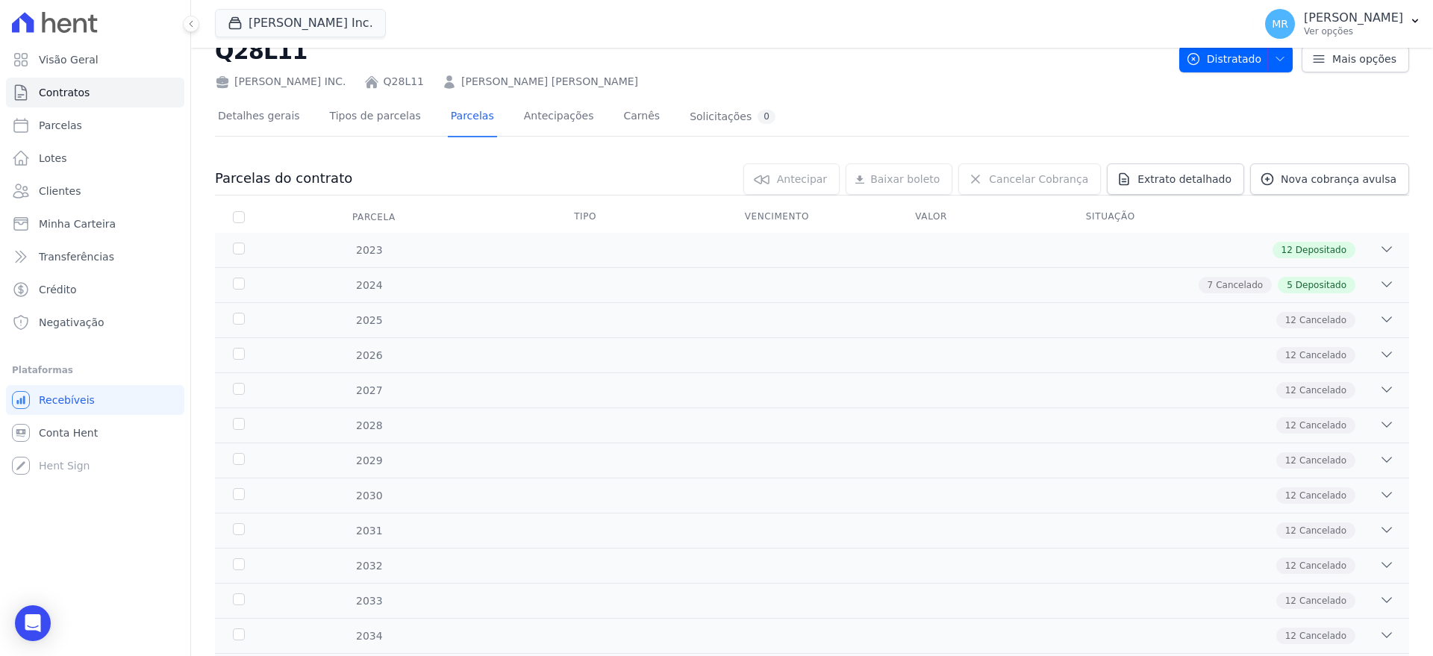
scroll to position [43, 0]
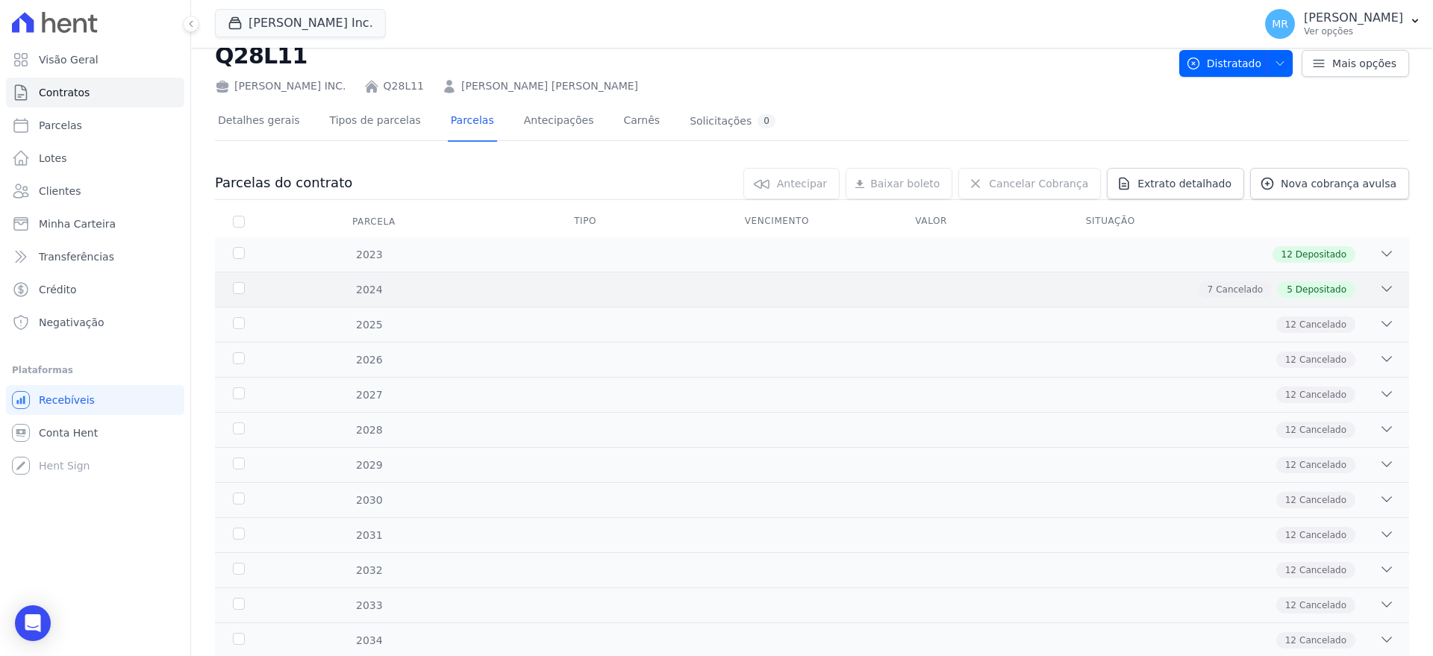
click at [1395, 287] on div "2024 7 Cancelado 5 Depositado" at bounding box center [812, 289] width 1194 height 35
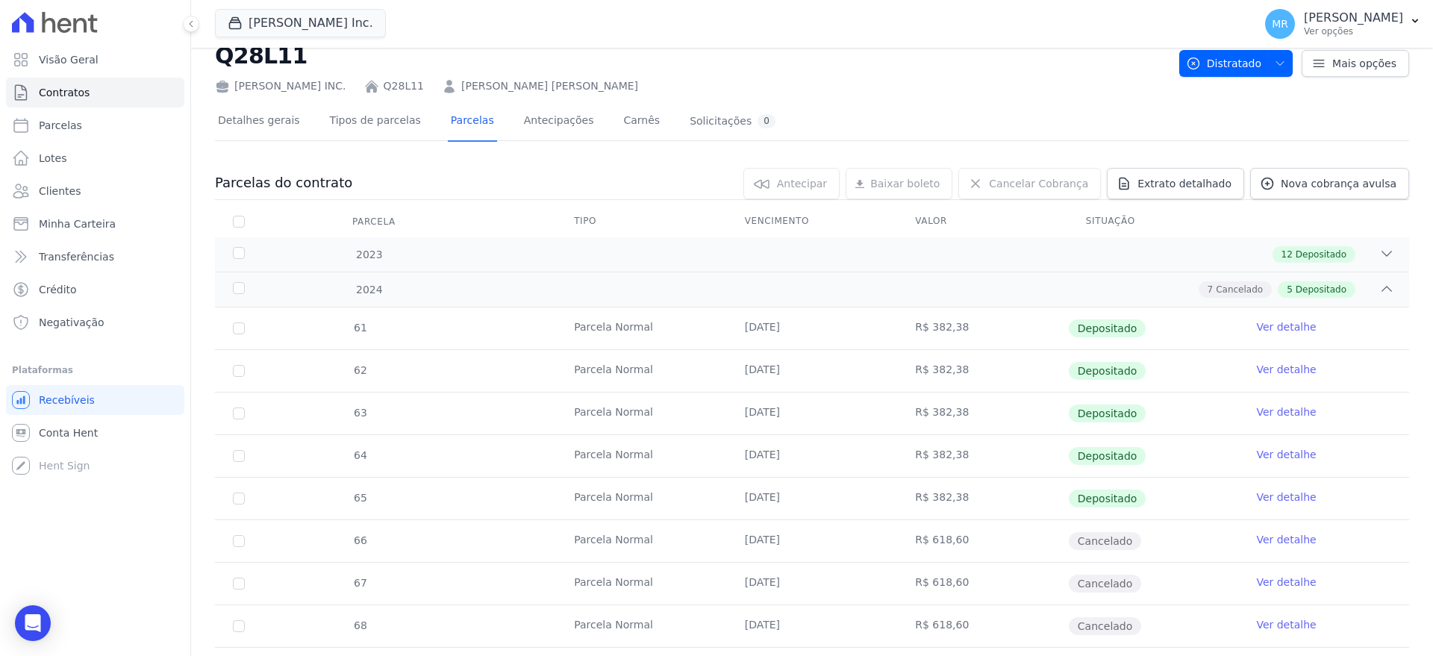
drag, startPoint x: 916, startPoint y: 499, endPoint x: 1348, endPoint y: 499, distance: 432.1
click at [1348, 499] on tr "65 [GEOGRAPHIC_DATA] [DATE] R$ 382,38 Depositado Ver detalhe" at bounding box center [812, 498] width 1194 height 43
click at [1348, 499] on td "Ver detalhe" at bounding box center [1323, 499] width 171 height 42
drag, startPoint x: 357, startPoint y: 498, endPoint x: 1156, endPoint y: 496, distance: 799.4
click at [1156, 496] on tr "65 [GEOGRAPHIC_DATA] [DATE] R$ 382,38 Depositado Ver detalhe" at bounding box center [812, 498] width 1194 height 43
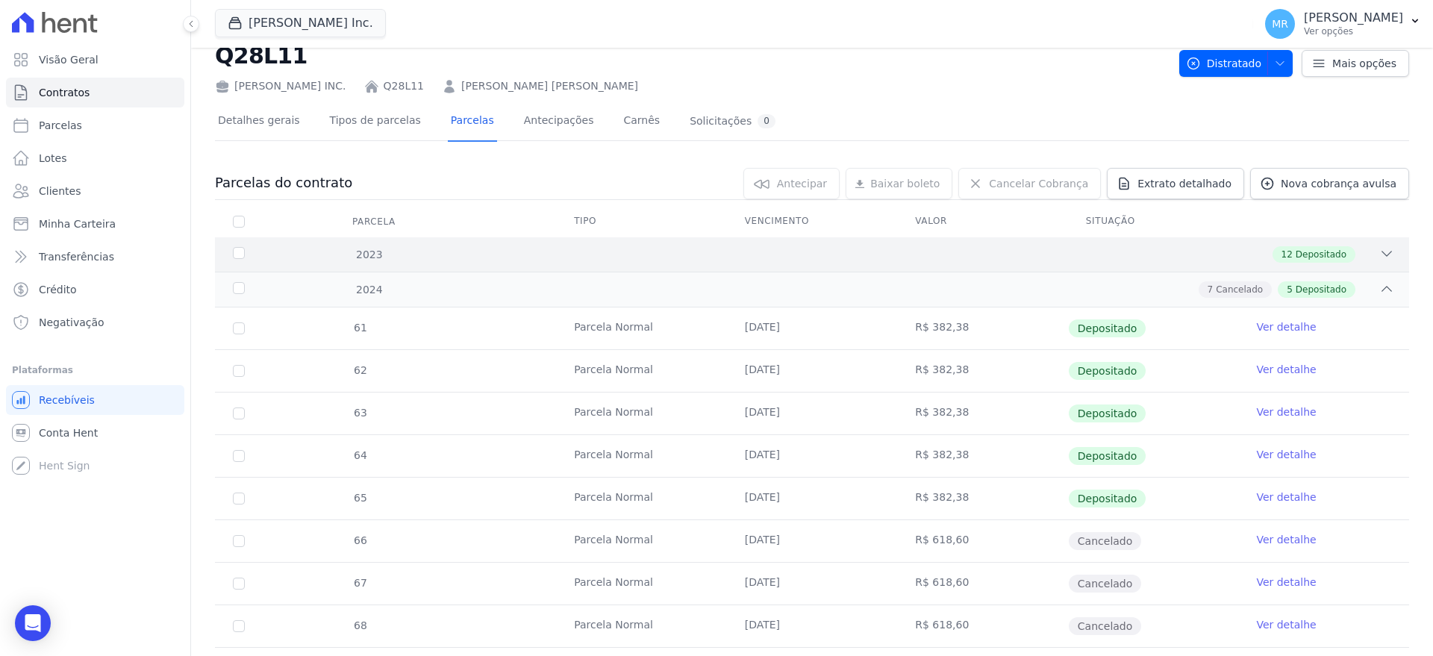
click at [1379, 249] on div "12 Depositado" at bounding box center [870, 254] width 1047 height 16
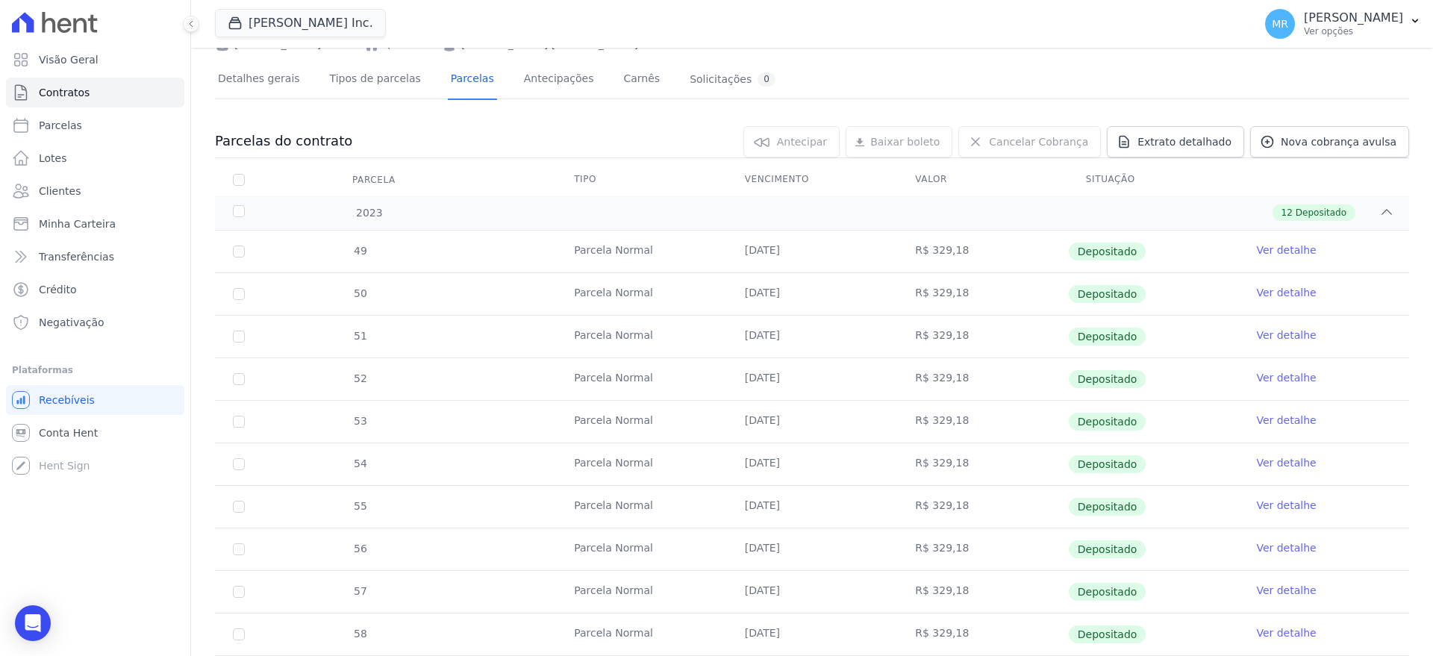
scroll to position [19, 0]
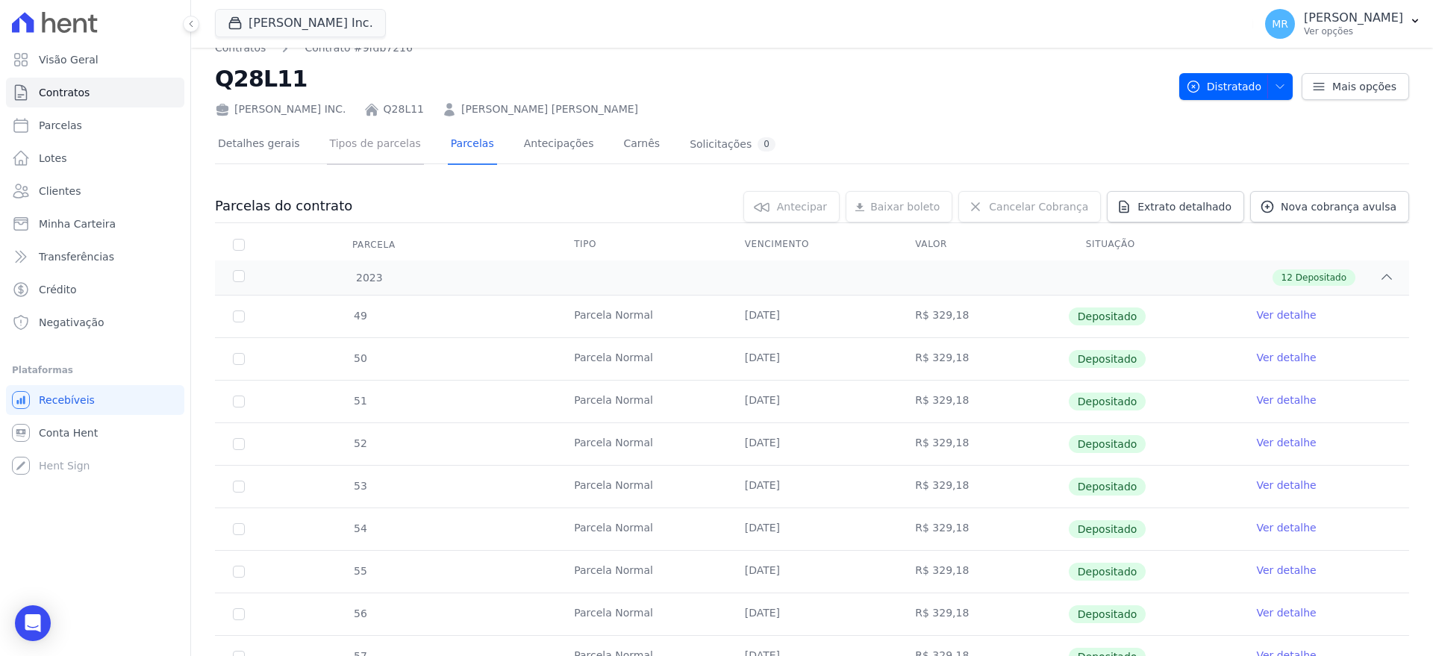
click at [377, 140] on link "Tipos de parcelas" at bounding box center [375, 145] width 97 height 40
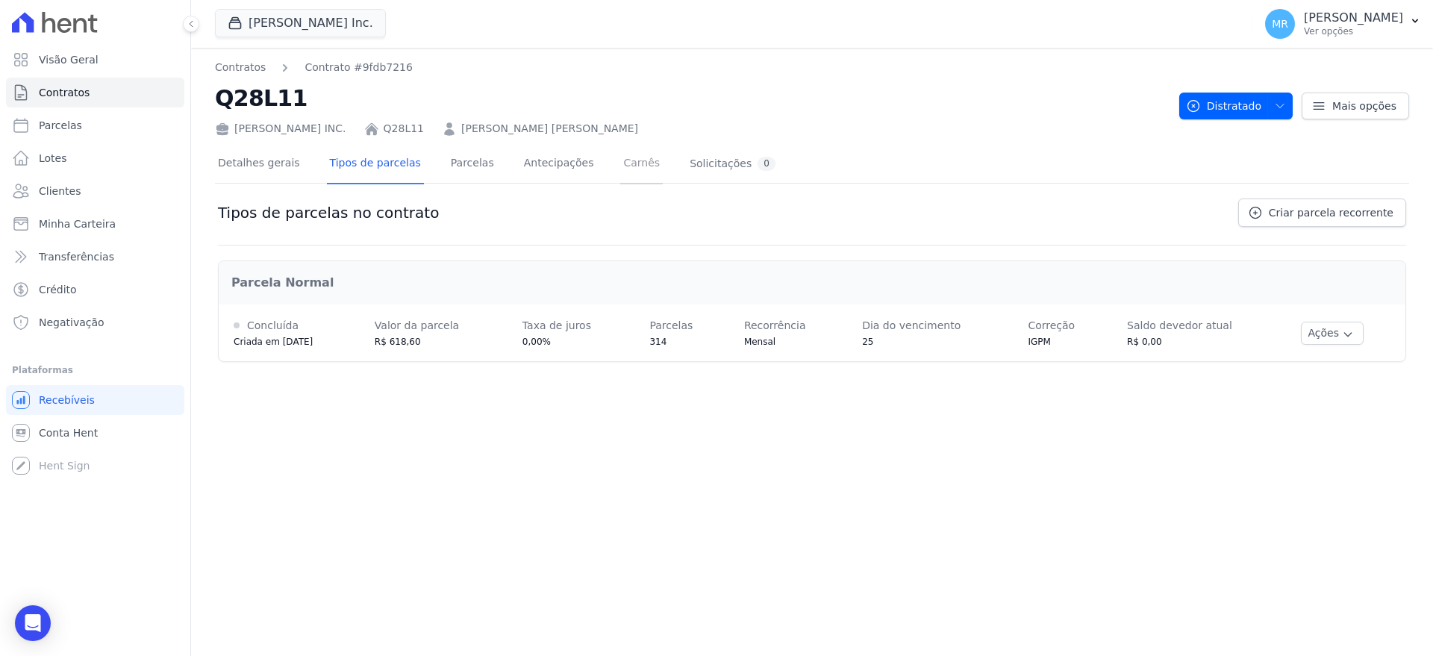
click at [620, 166] on link "Carnês" at bounding box center [641, 165] width 43 height 40
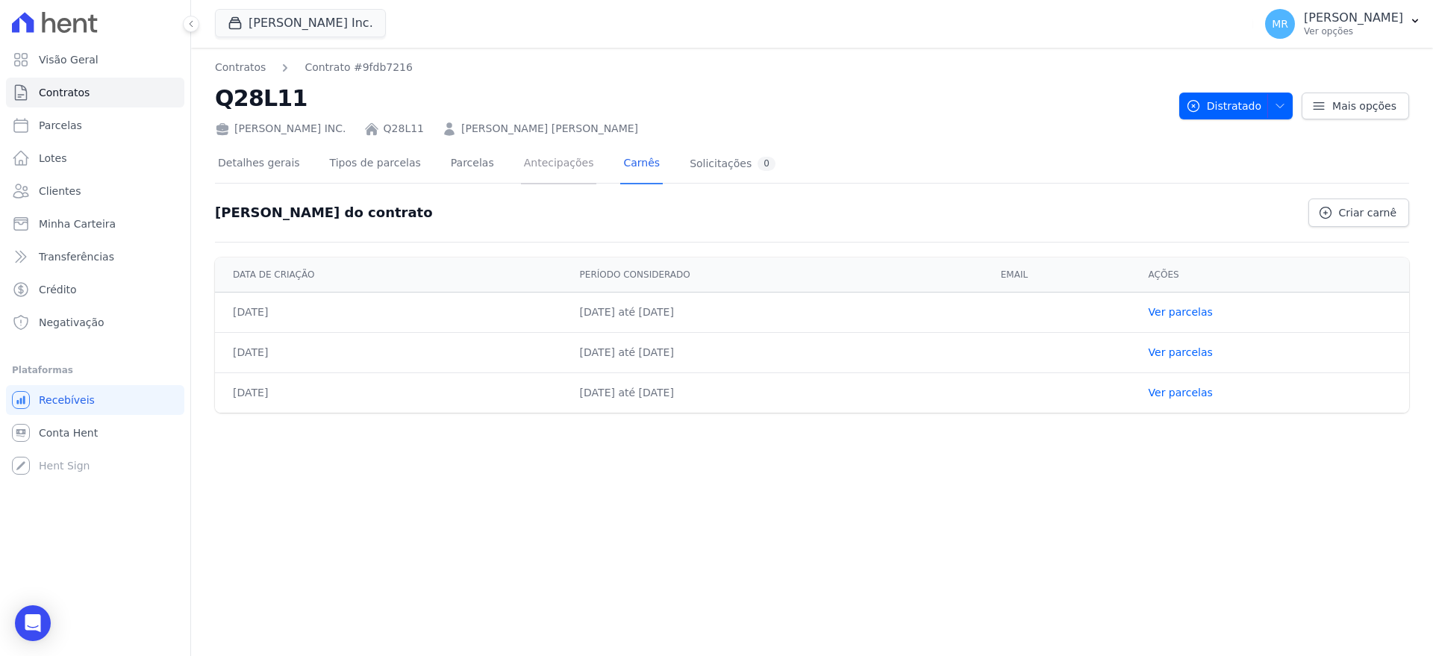
click at [537, 175] on link "Antecipações" at bounding box center [559, 165] width 76 height 40
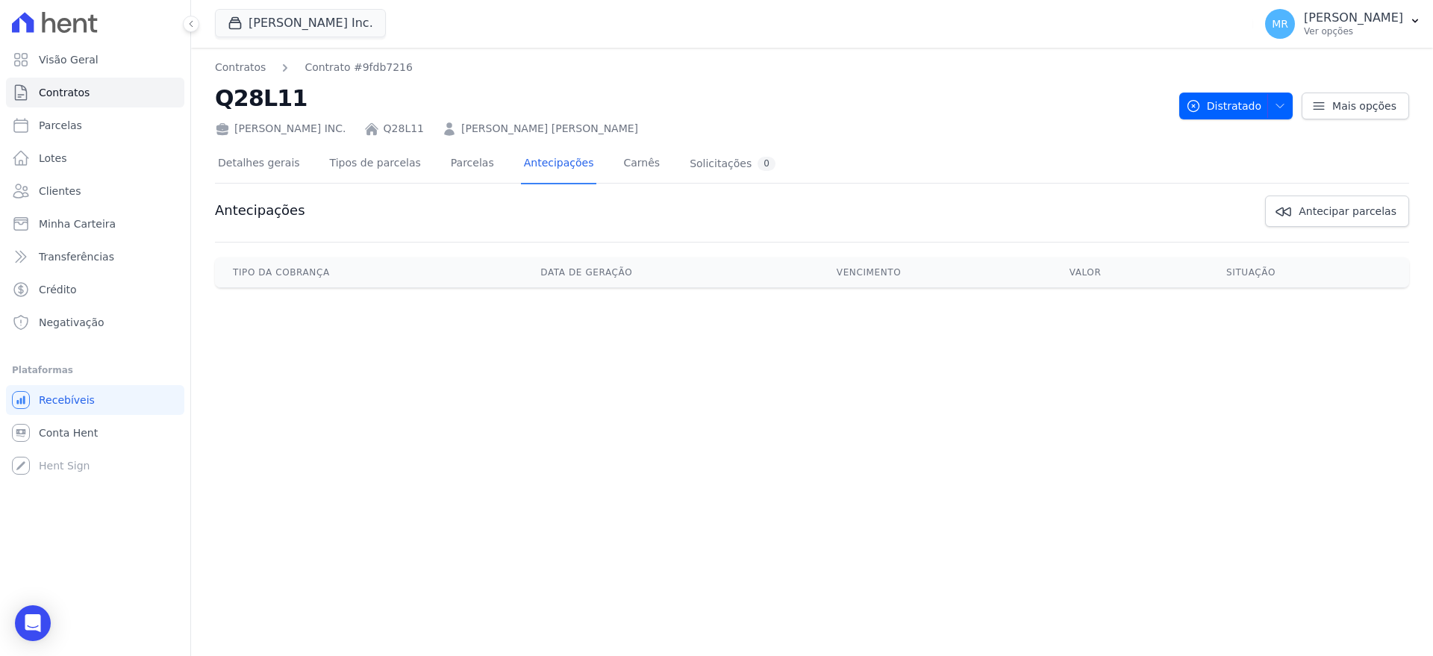
click at [448, 167] on link "Parcelas" at bounding box center [472, 165] width 49 height 40
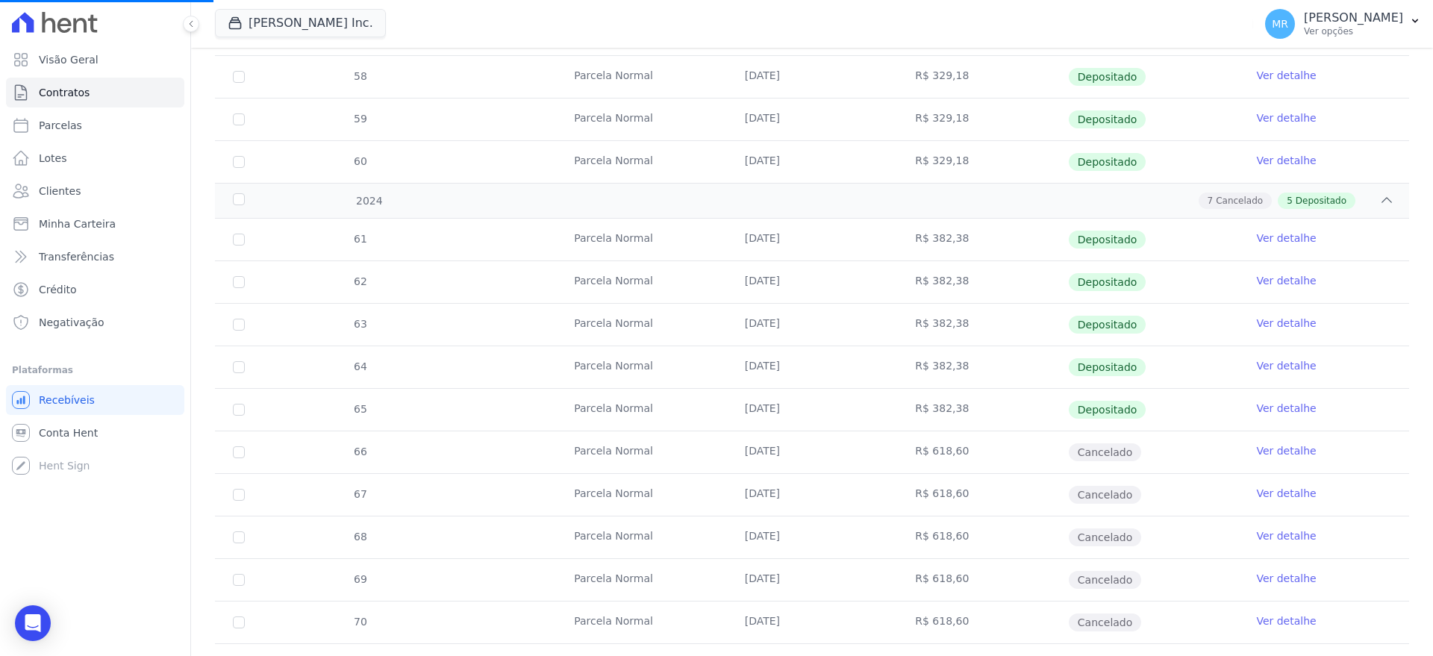
scroll to position [761, 0]
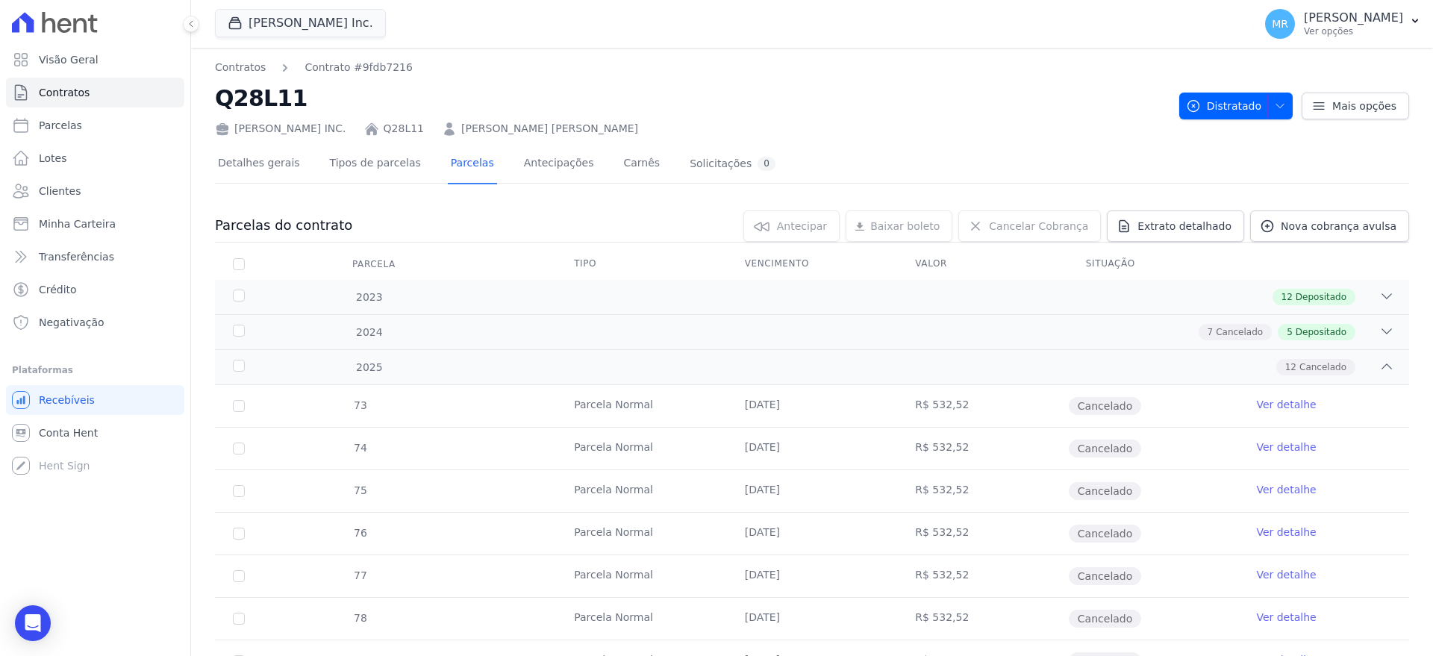
drag, startPoint x: 1428, startPoint y: 130, endPoint x: 1419, endPoint y: 258, distance: 128.7
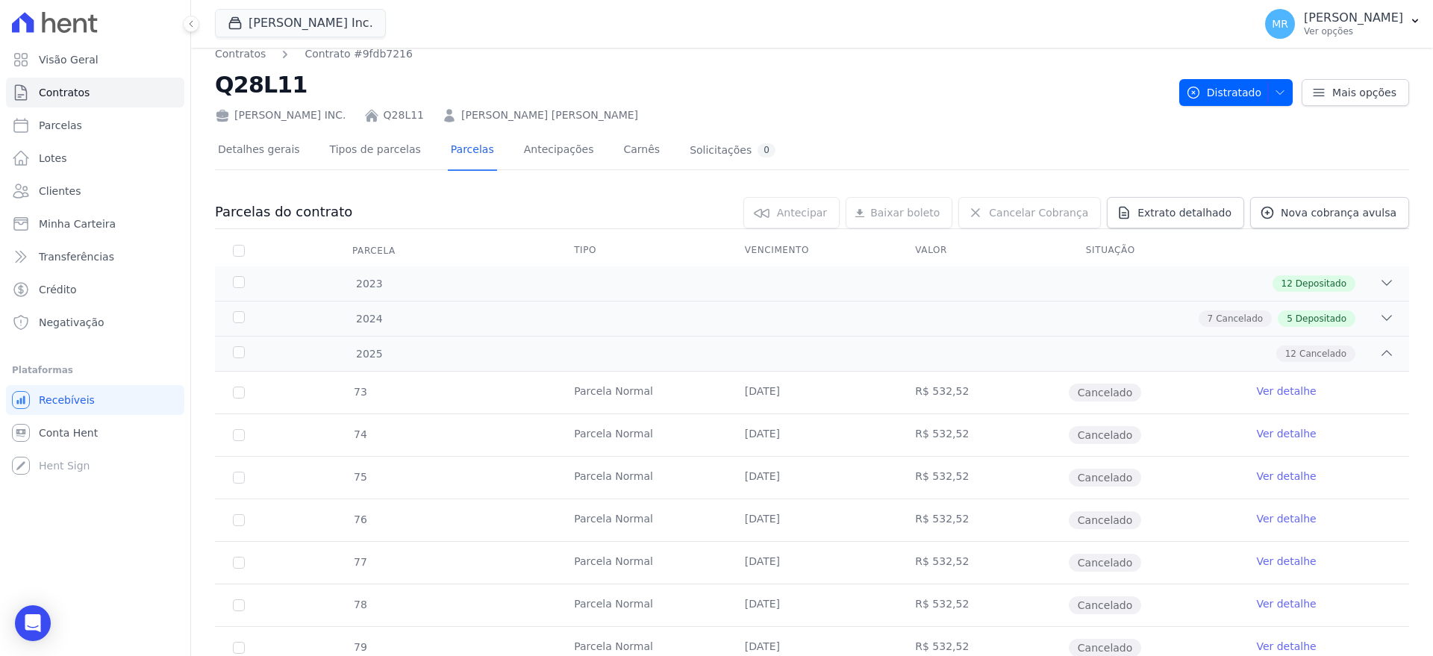
scroll to position [0, 0]
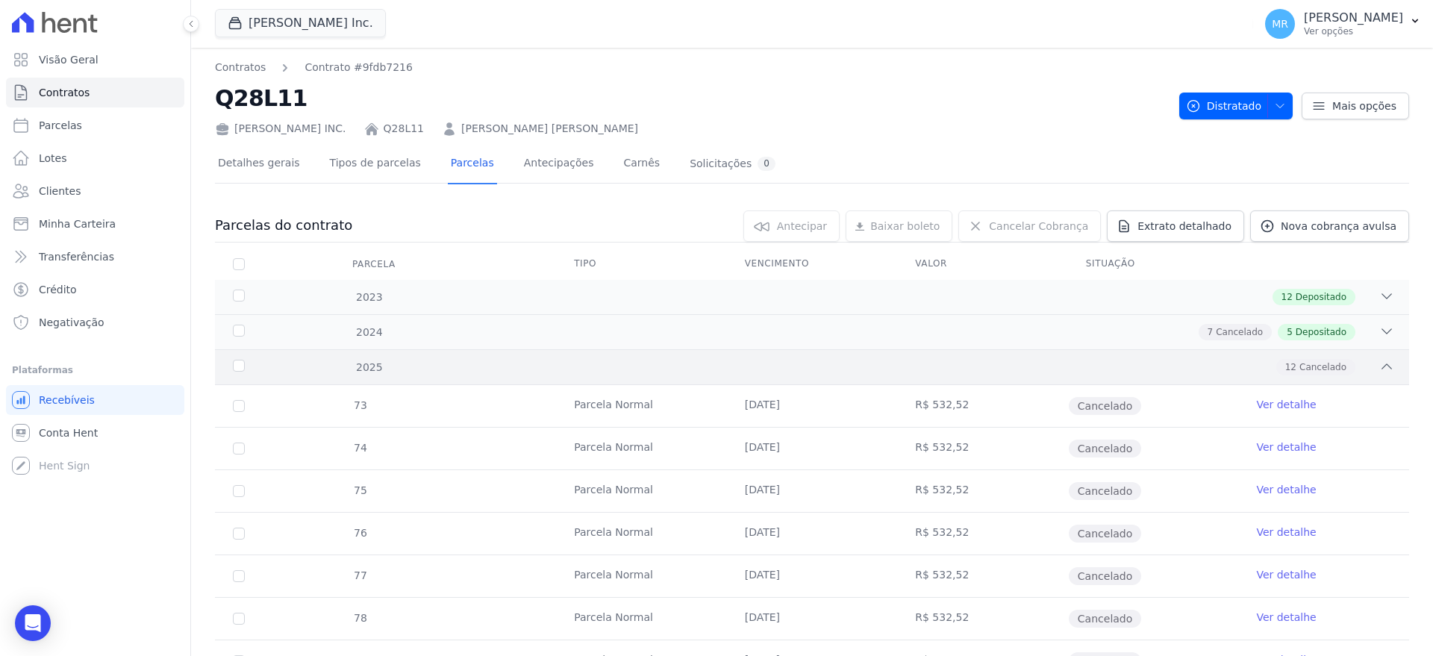
click at [1384, 363] on icon at bounding box center [1386, 366] width 15 height 15
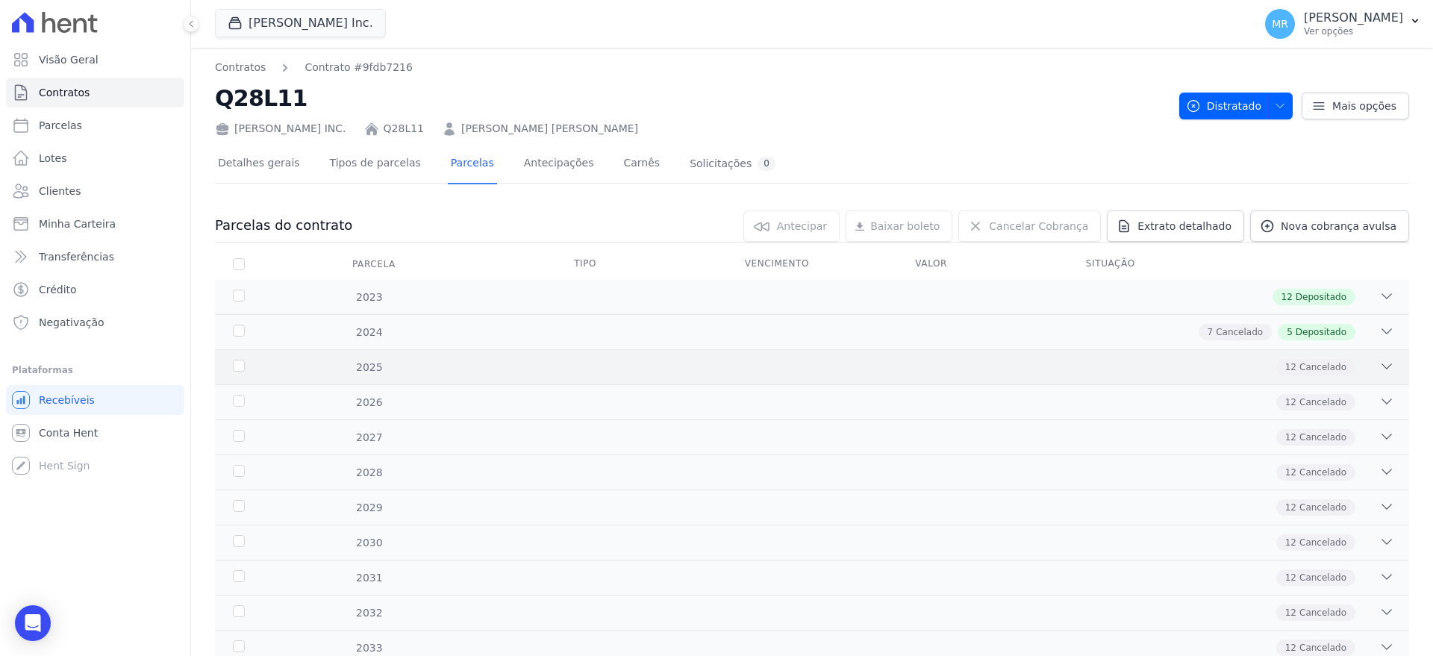
click at [1384, 364] on icon at bounding box center [1386, 366] width 15 height 15
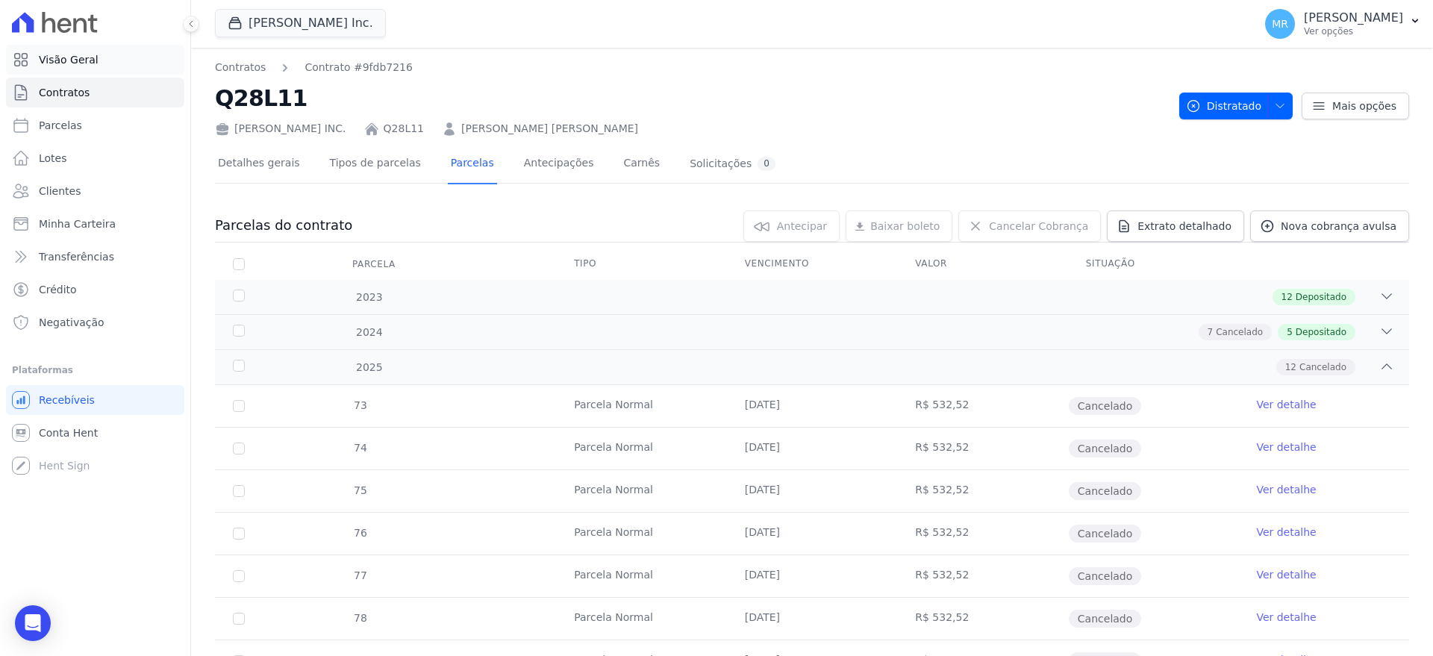
click at [49, 60] on span "Visão Geral" at bounding box center [69, 59] width 60 height 15
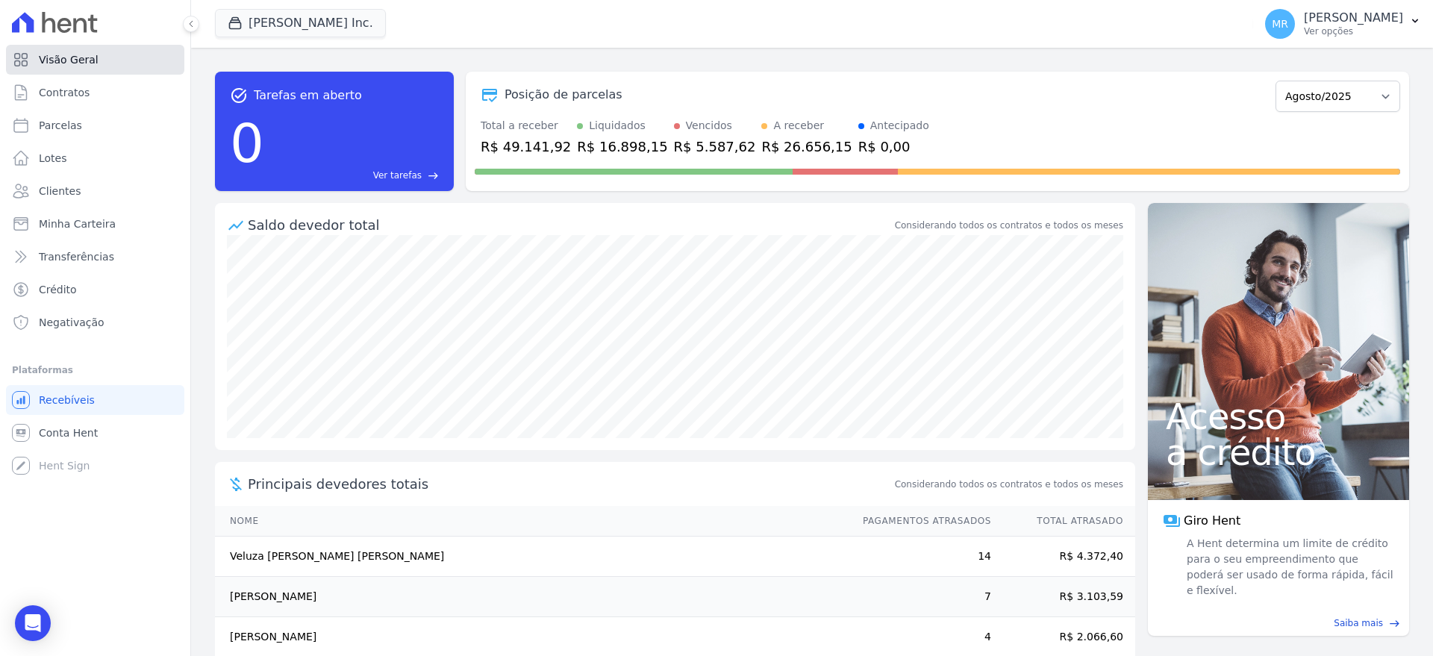
click at [72, 68] on link "Visão Geral" at bounding box center [95, 60] width 178 height 30
click at [69, 95] on span "Contratos" at bounding box center [64, 92] width 51 height 15
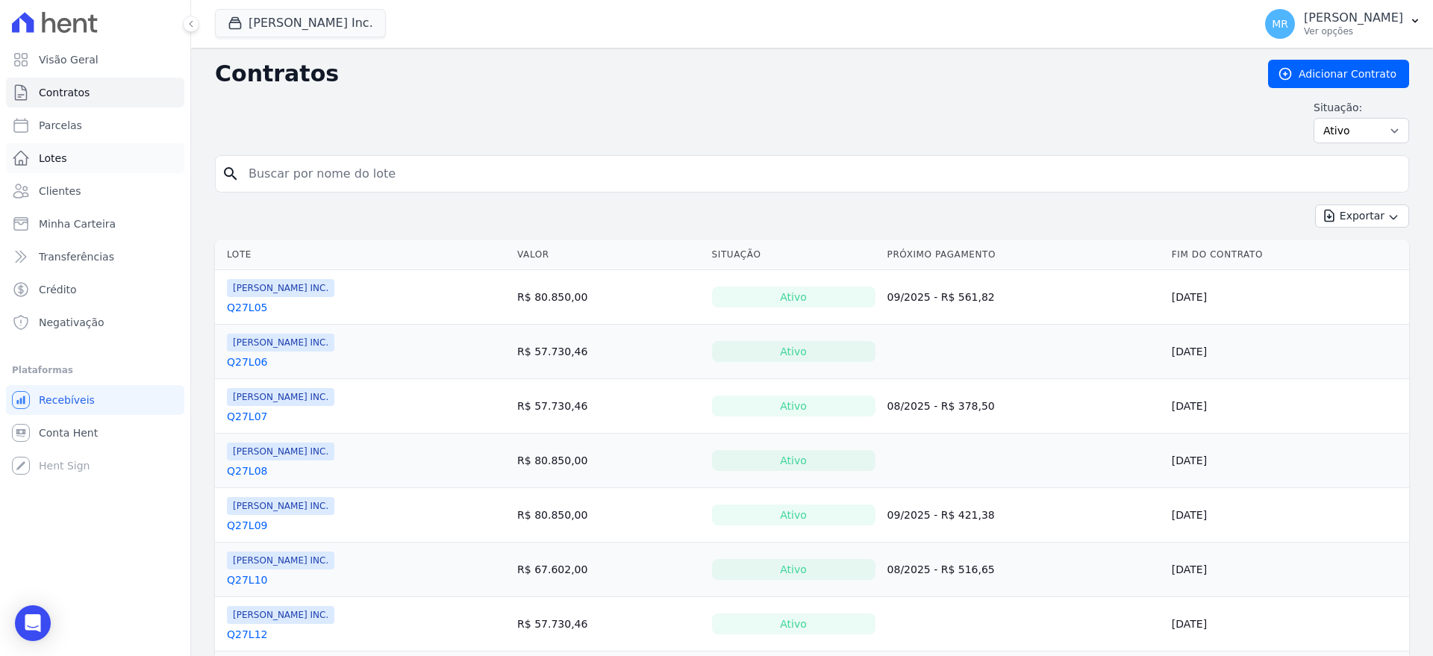
click at [85, 157] on link "Lotes" at bounding box center [95, 158] width 178 height 30
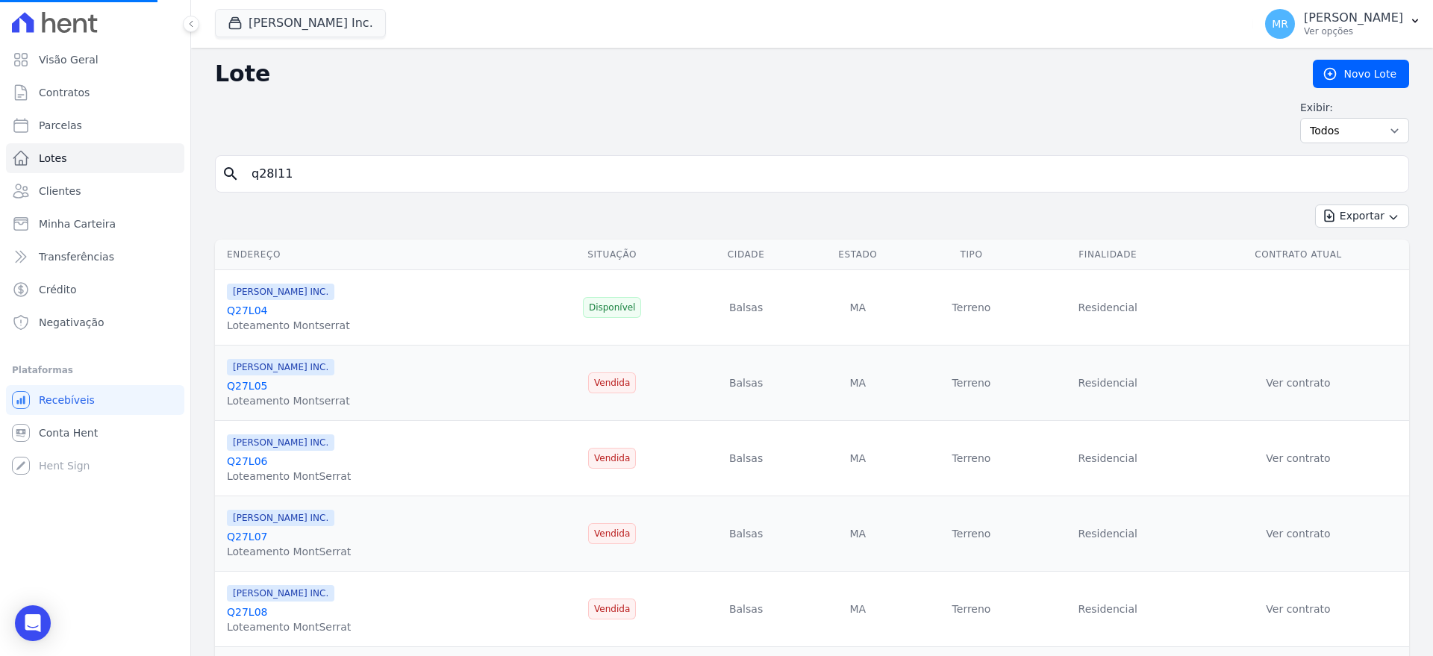
click at [325, 175] on input "q28l11" at bounding box center [823, 174] width 1160 height 30
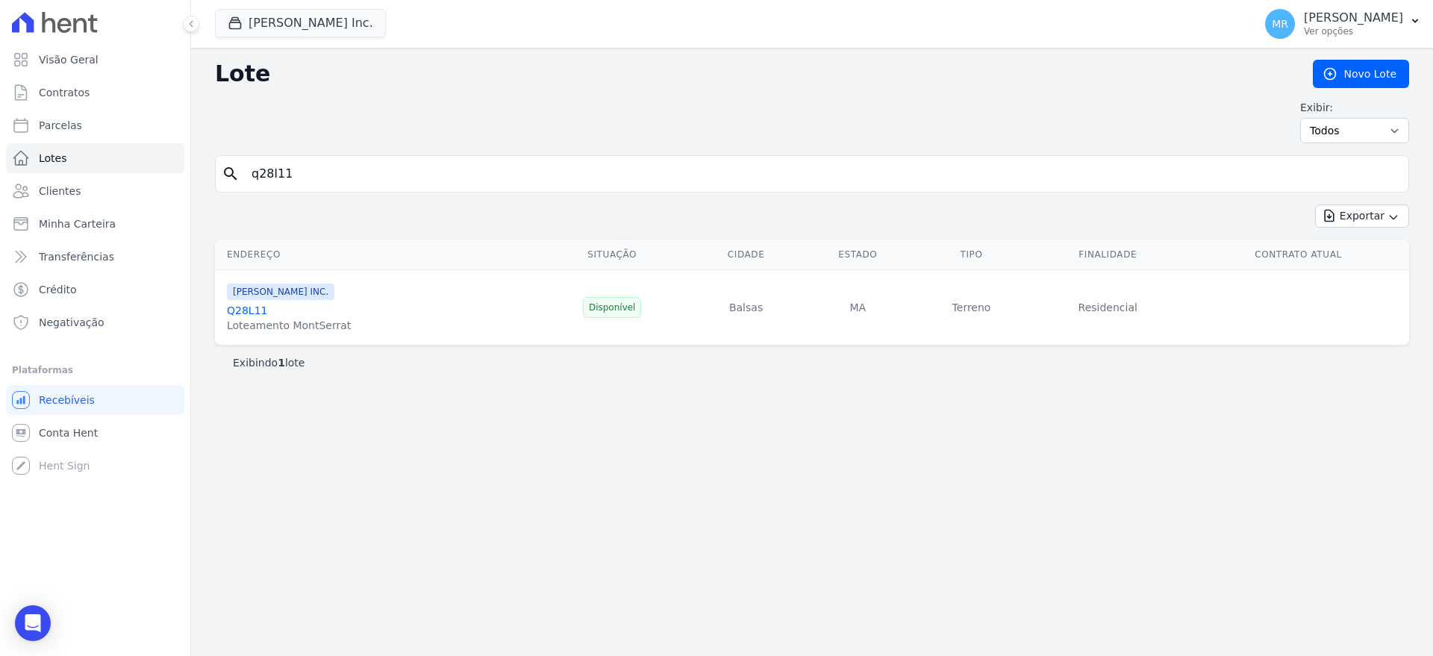
click at [240, 314] on link "Q28L11" at bounding box center [247, 311] width 40 height 12
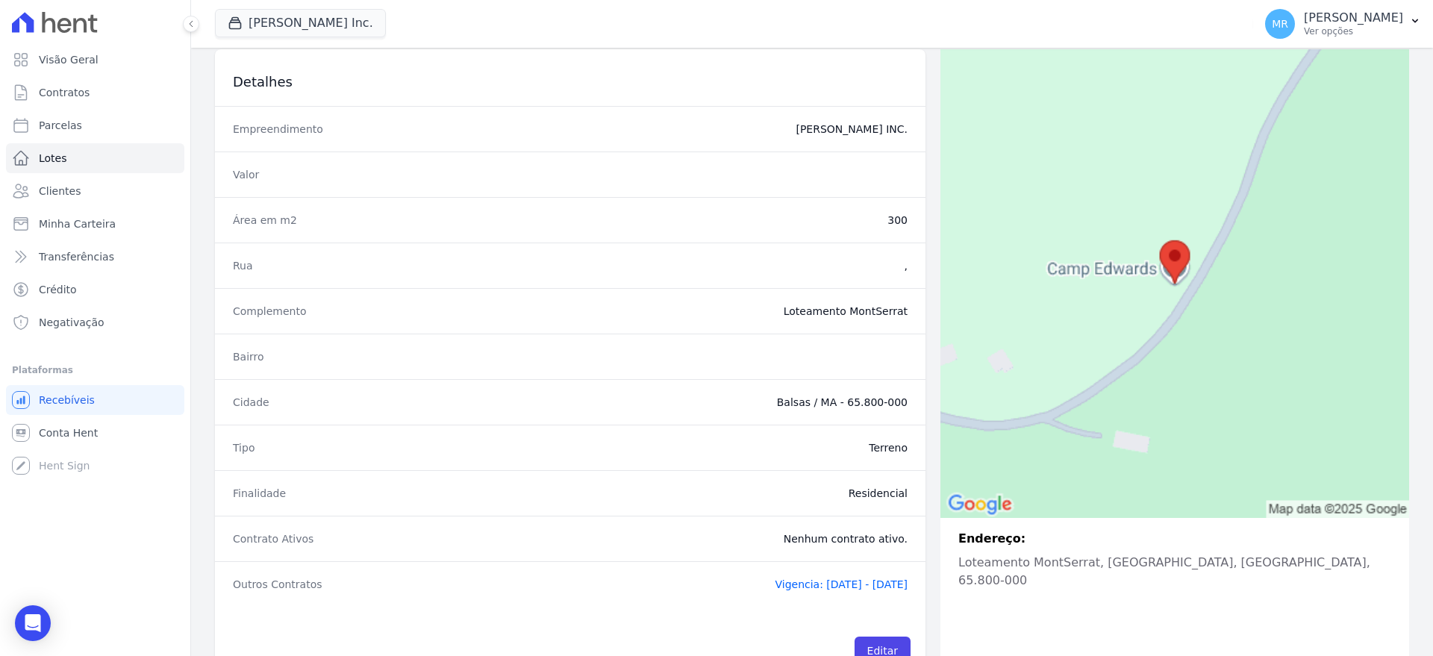
scroll to position [150, 0]
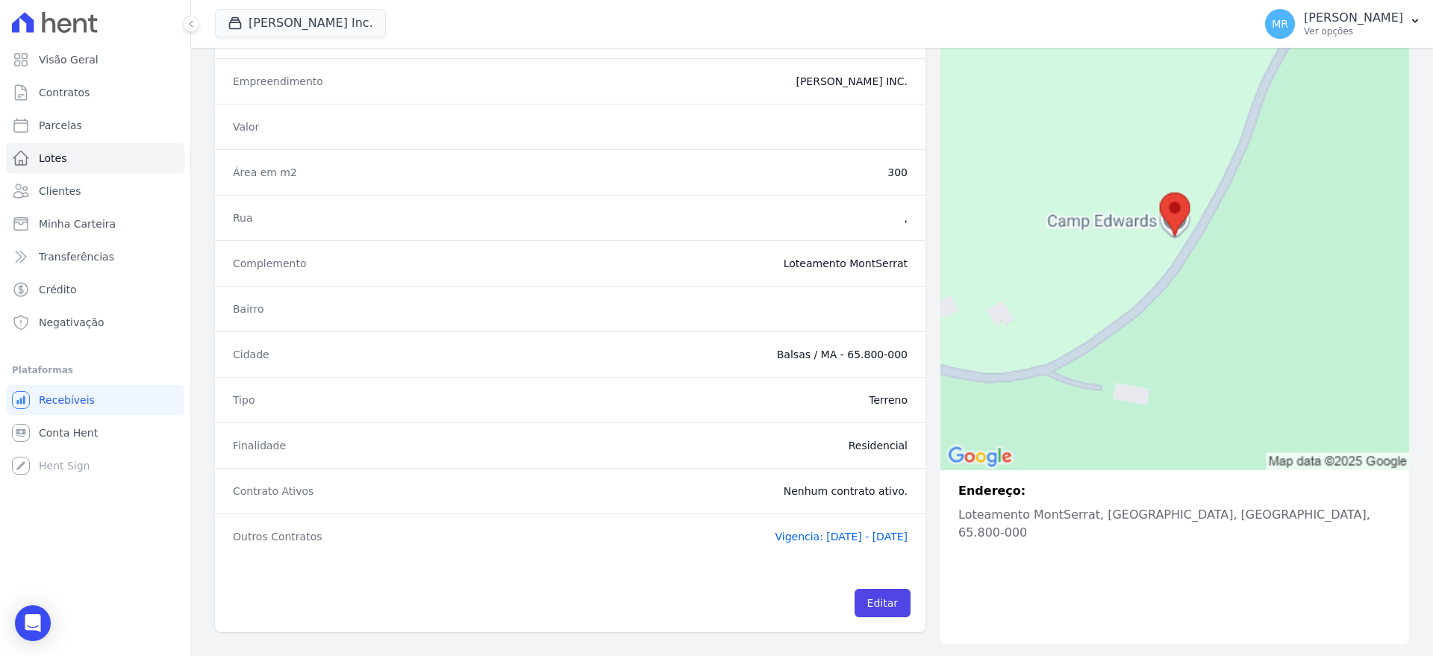
click at [837, 539] on span "Vigencia: [DATE] - [DATE]" at bounding box center [841, 537] width 133 height 12
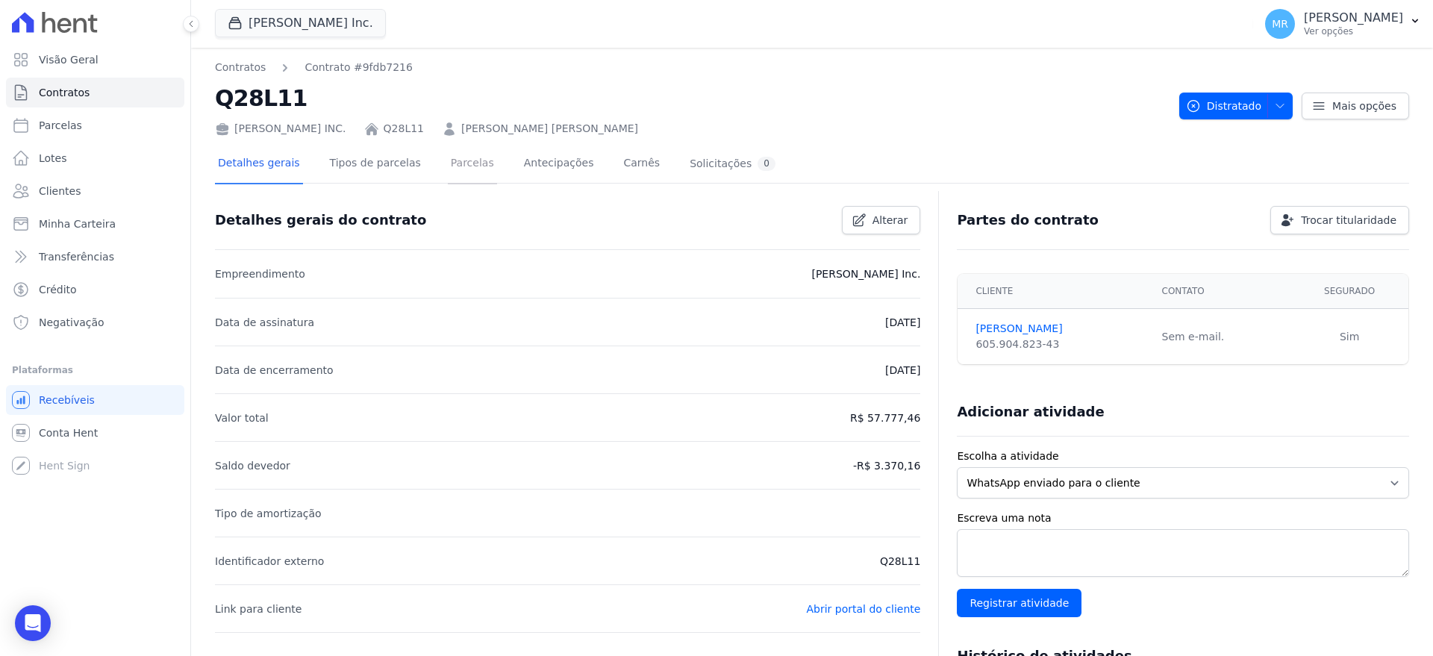
click at [448, 169] on link "Parcelas" at bounding box center [472, 165] width 49 height 40
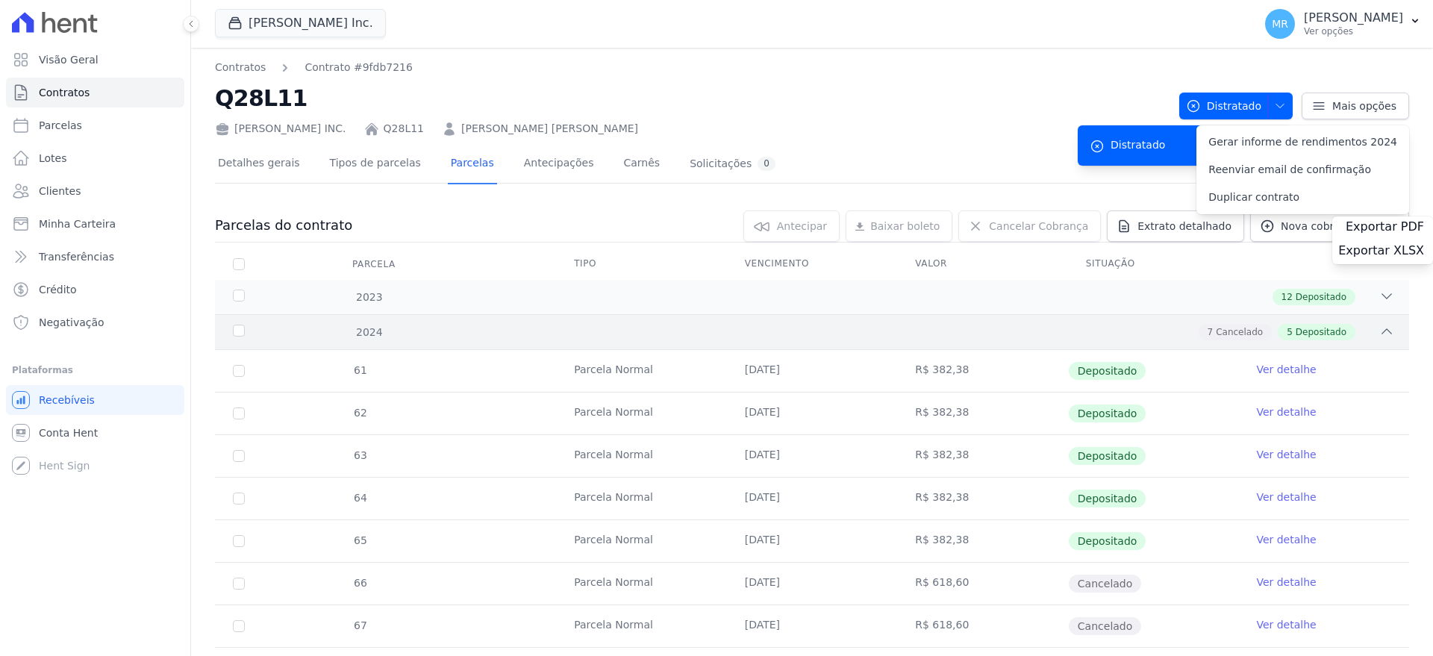
click at [1387, 332] on icon at bounding box center [1386, 331] width 15 height 15
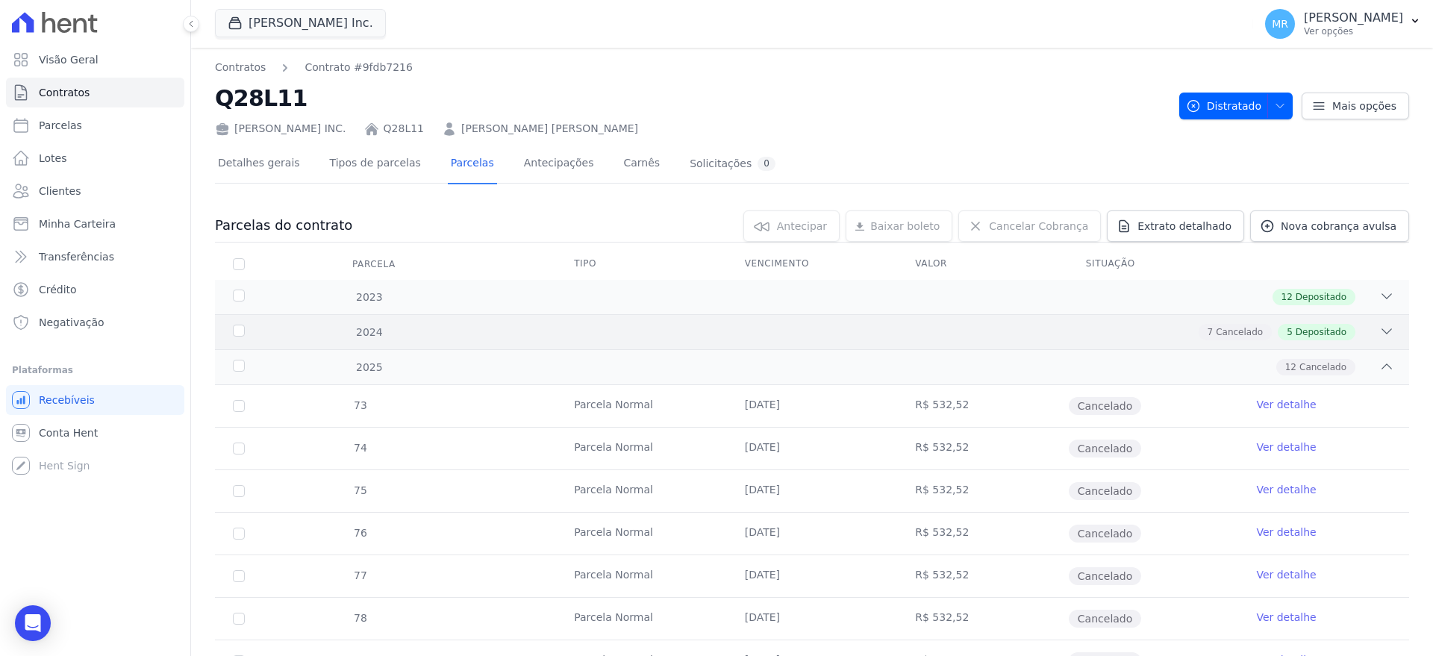
click at [1387, 332] on icon at bounding box center [1386, 331] width 15 height 15
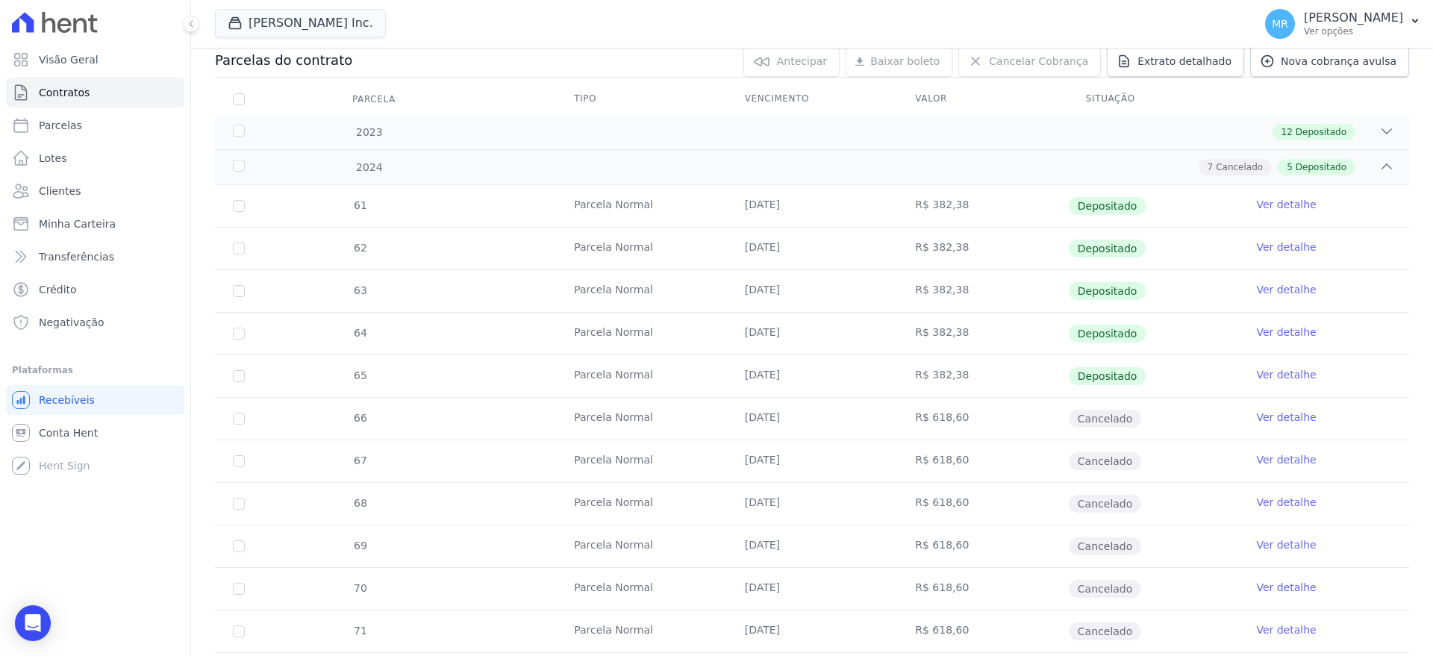
scroll to position [139, 0]
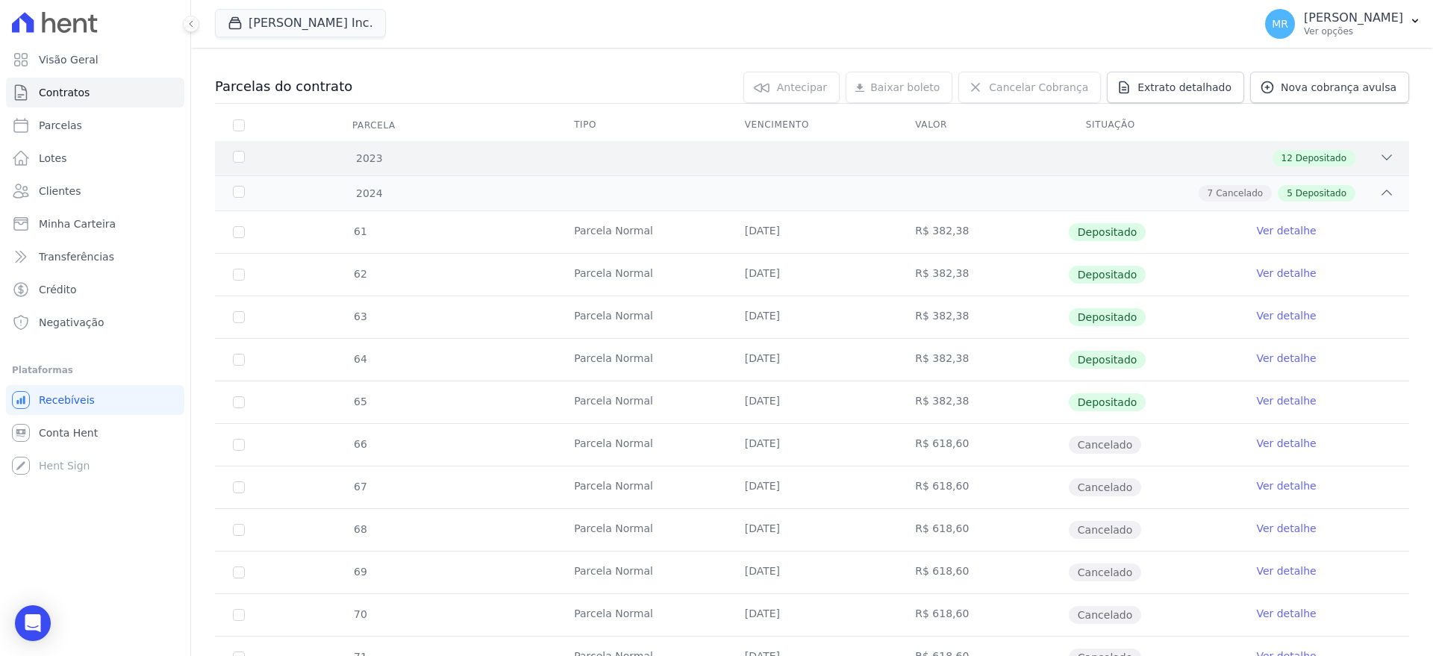
click at [1378, 159] on div "12 Depositado" at bounding box center [870, 158] width 1047 height 16
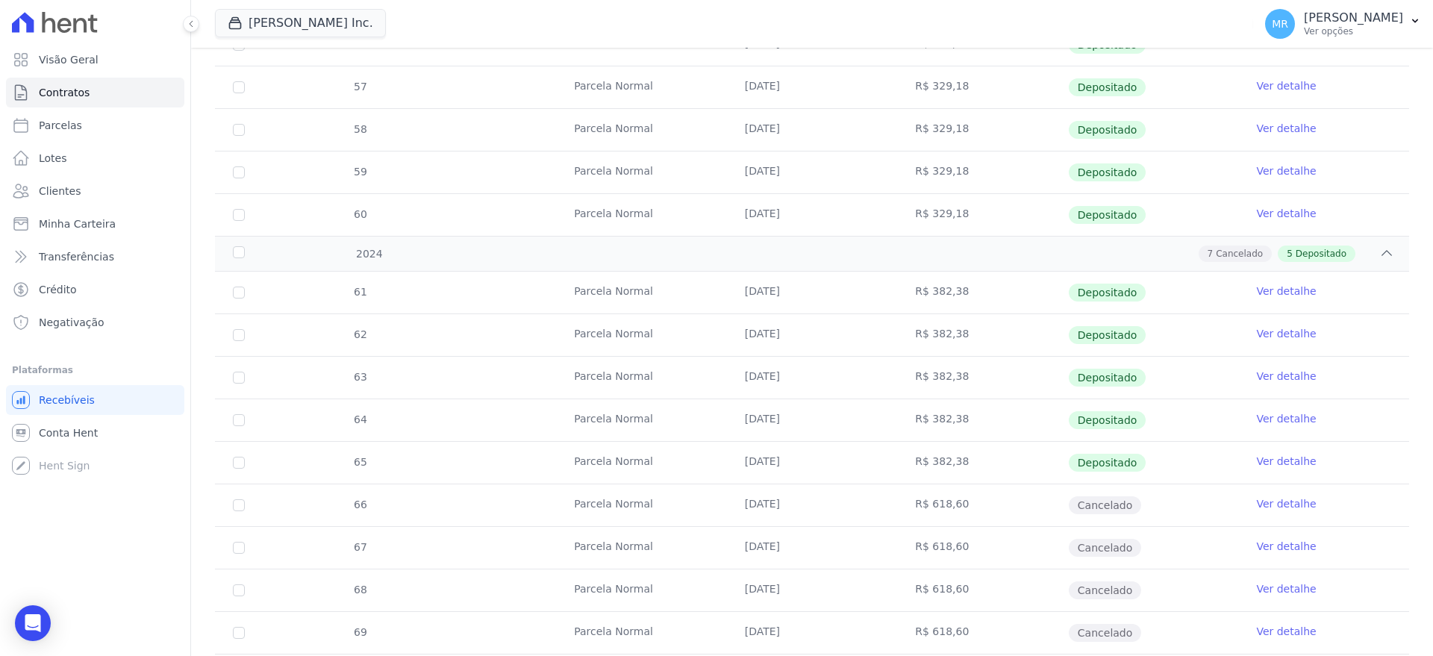
scroll to position [593, 0]
click at [1420, 265] on div "61 [GEOGRAPHIC_DATA] [DATE] R$ 382,38 Depositado Ver detalhe 62 [GEOGRAPHIC_DAT…" at bounding box center [812, 523] width 1242 height 522
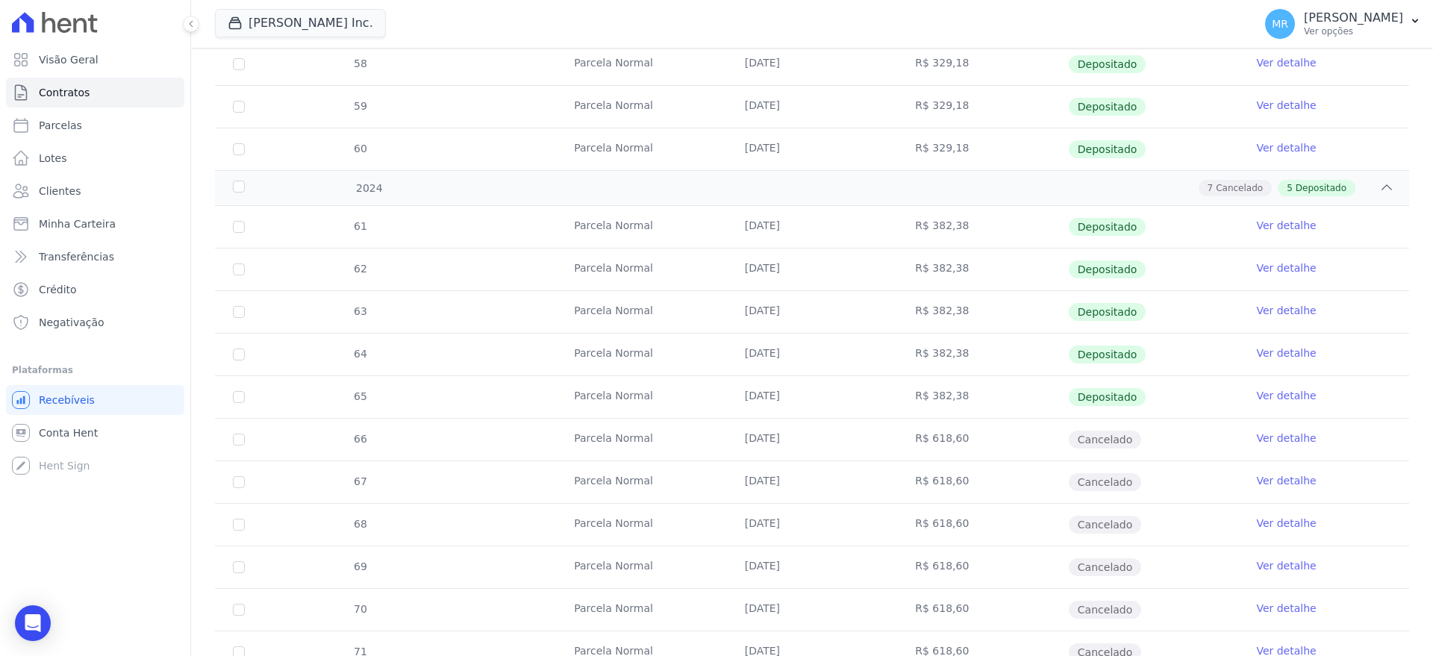
scroll to position [664, 0]
